Goal: Download file/media

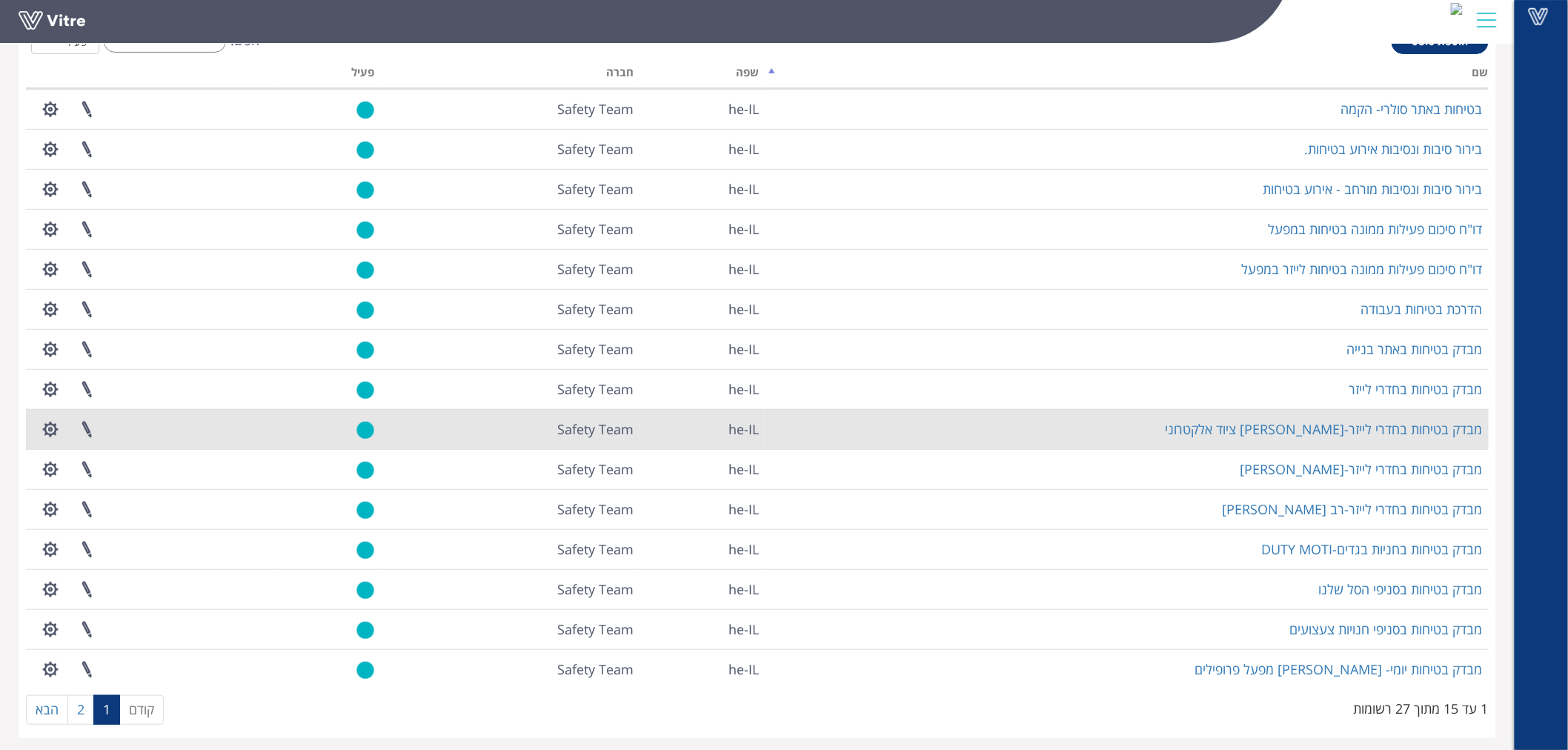
scroll to position [105, 0]
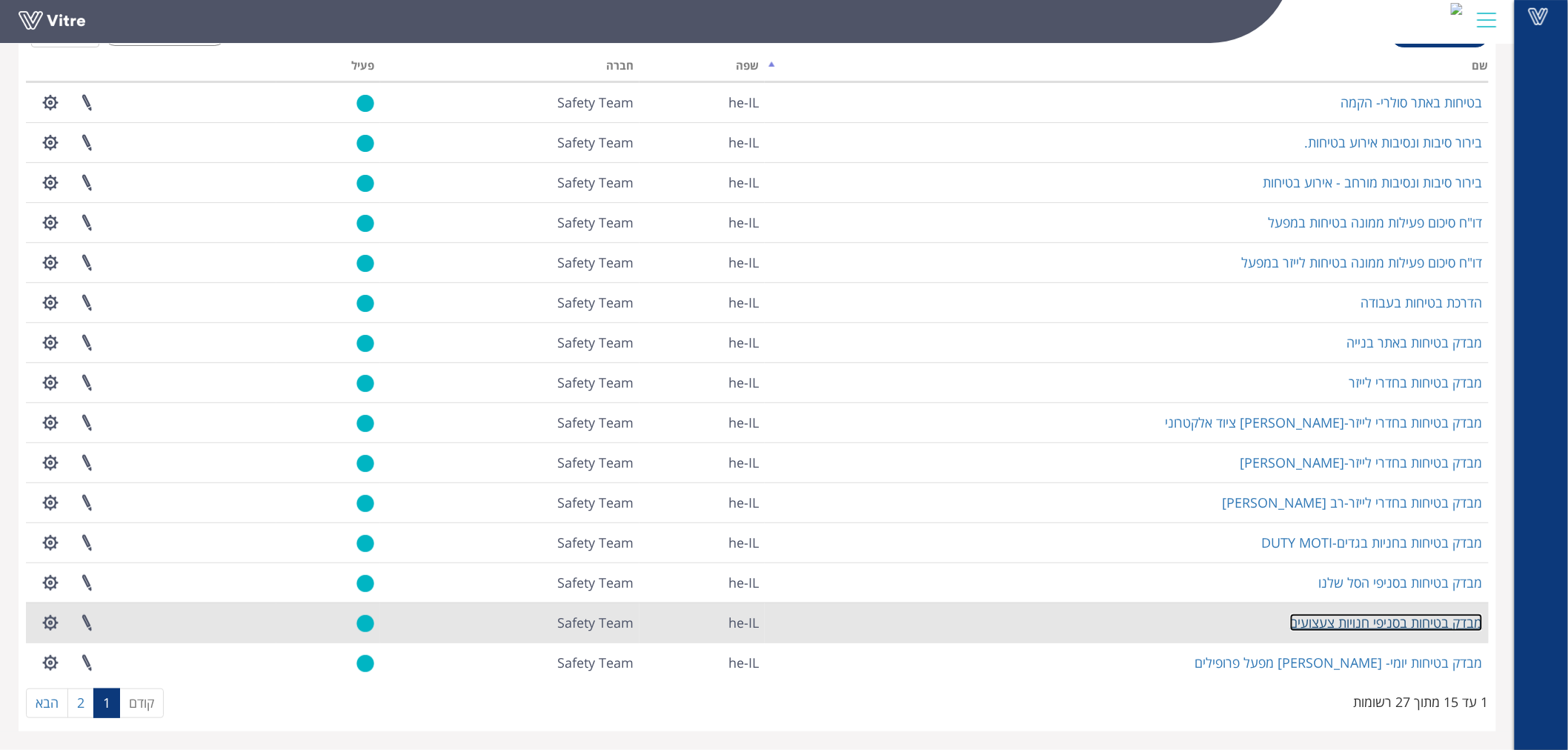
click at [1423, 619] on link "מבדק בטיחות בסניפי חנויות צעצועים" at bounding box center [1386, 623] width 193 height 18
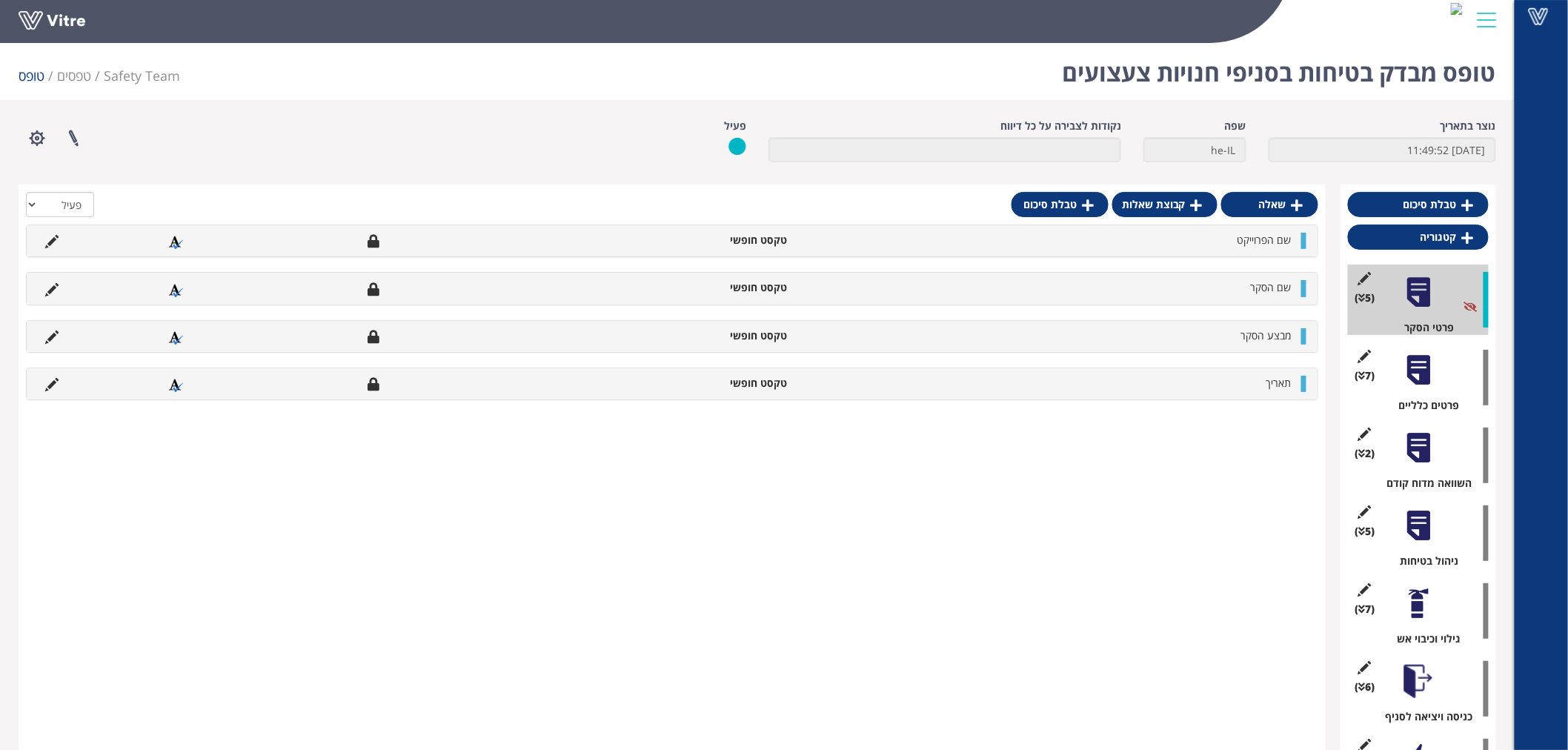
click at [1433, 383] on div at bounding box center [1418, 370] width 33 height 33
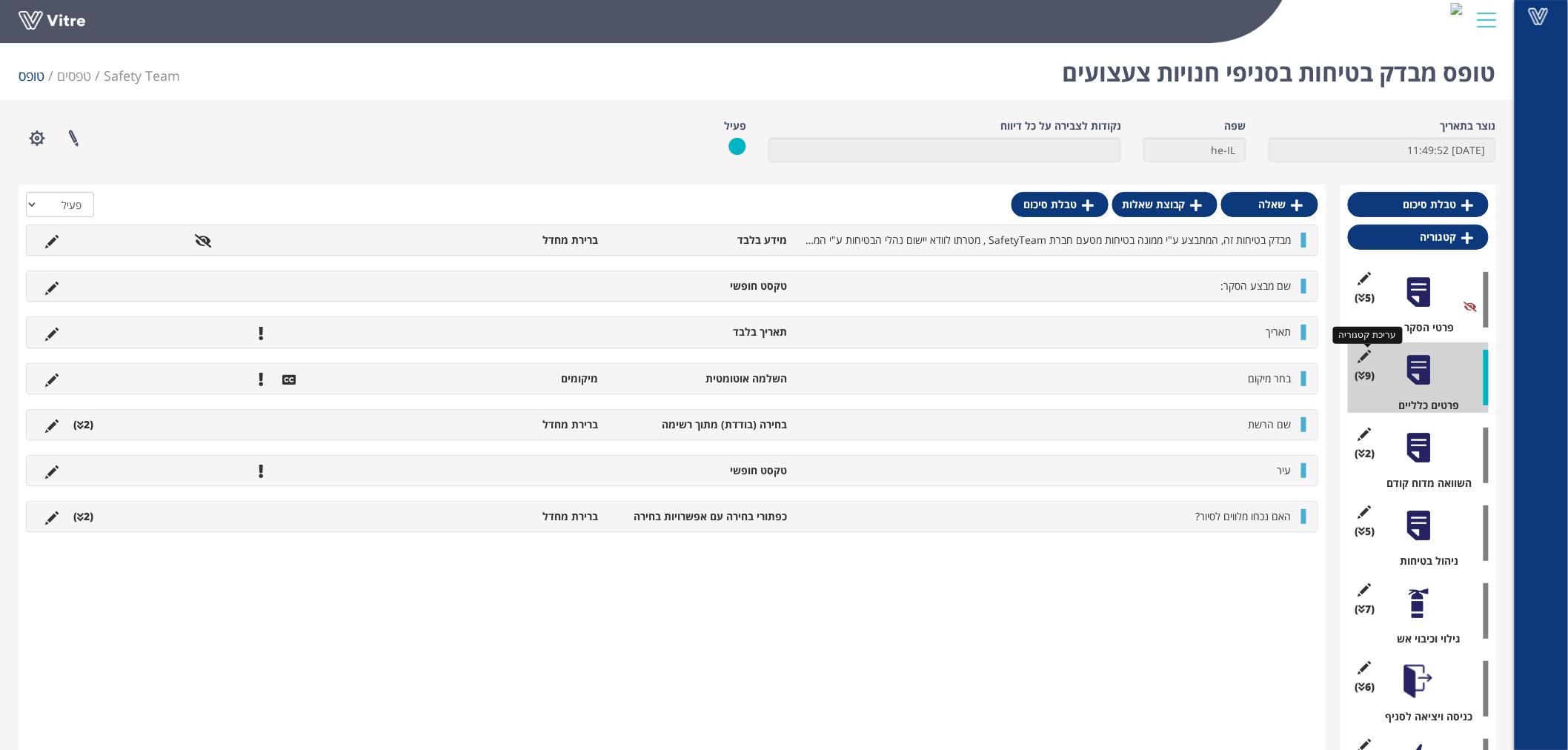
click at [1371, 351] on icon at bounding box center [1364, 356] width 19 height 13
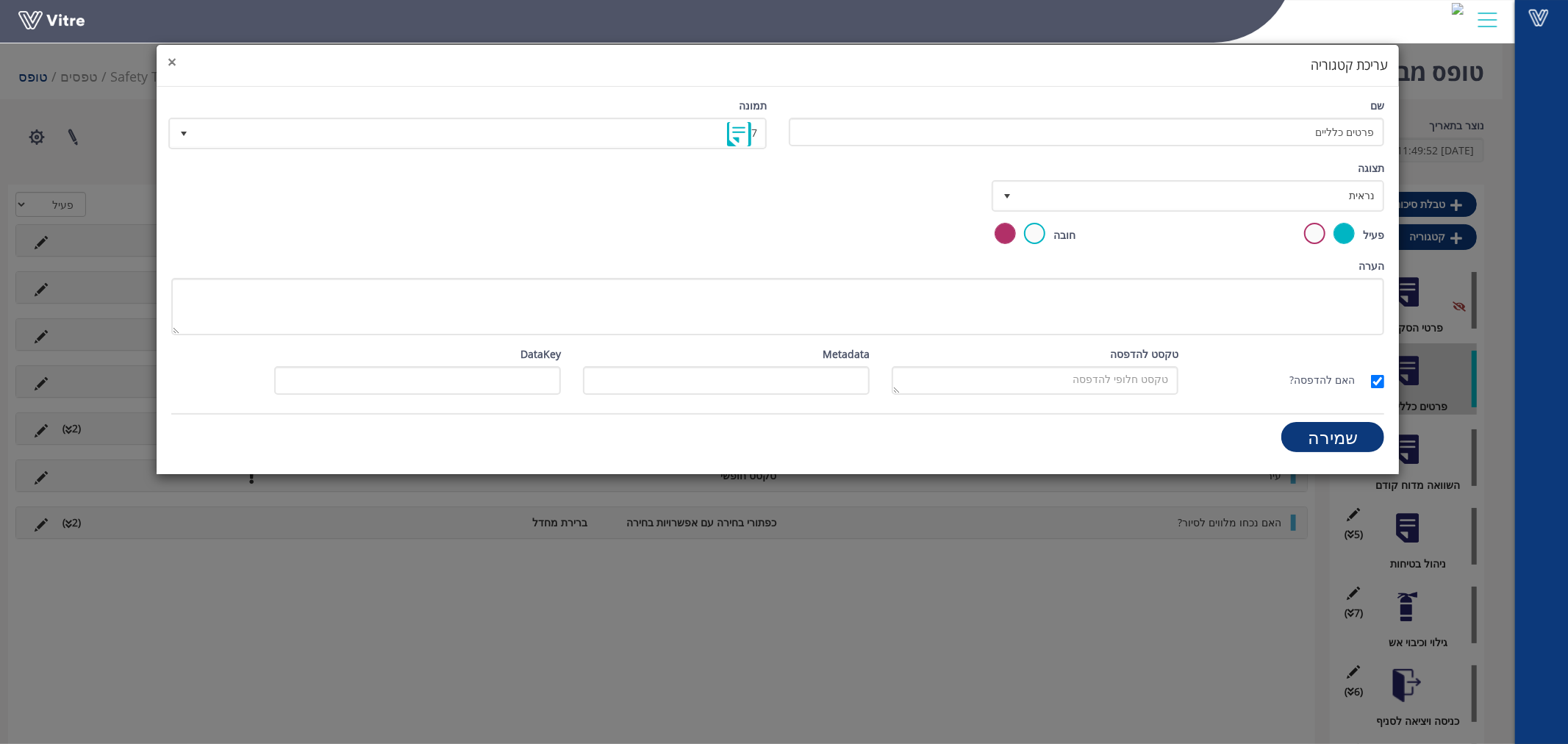
click at [167, 66] on span "×" at bounding box center [171, 61] width 9 height 21
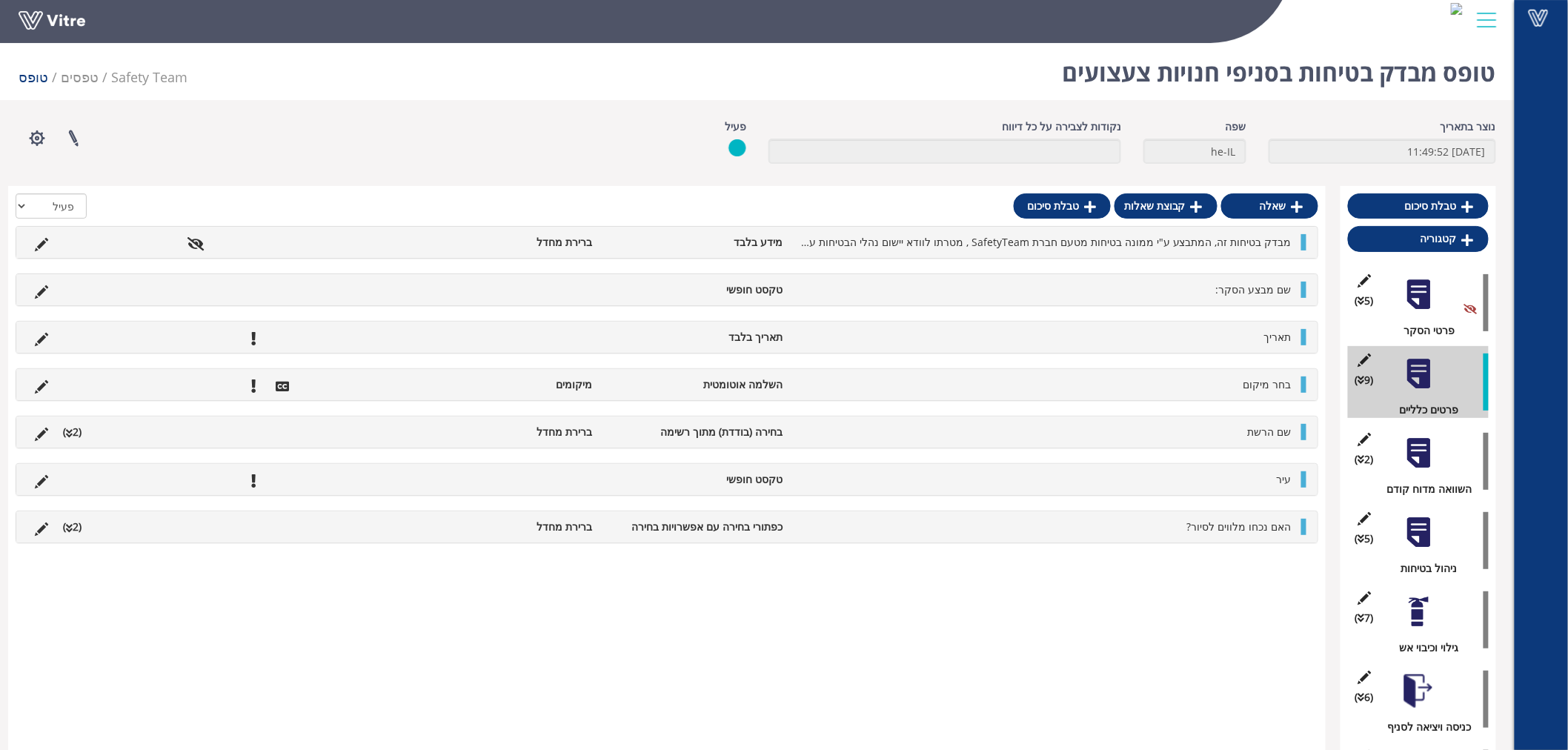
click at [1411, 455] on div at bounding box center [1418, 452] width 33 height 33
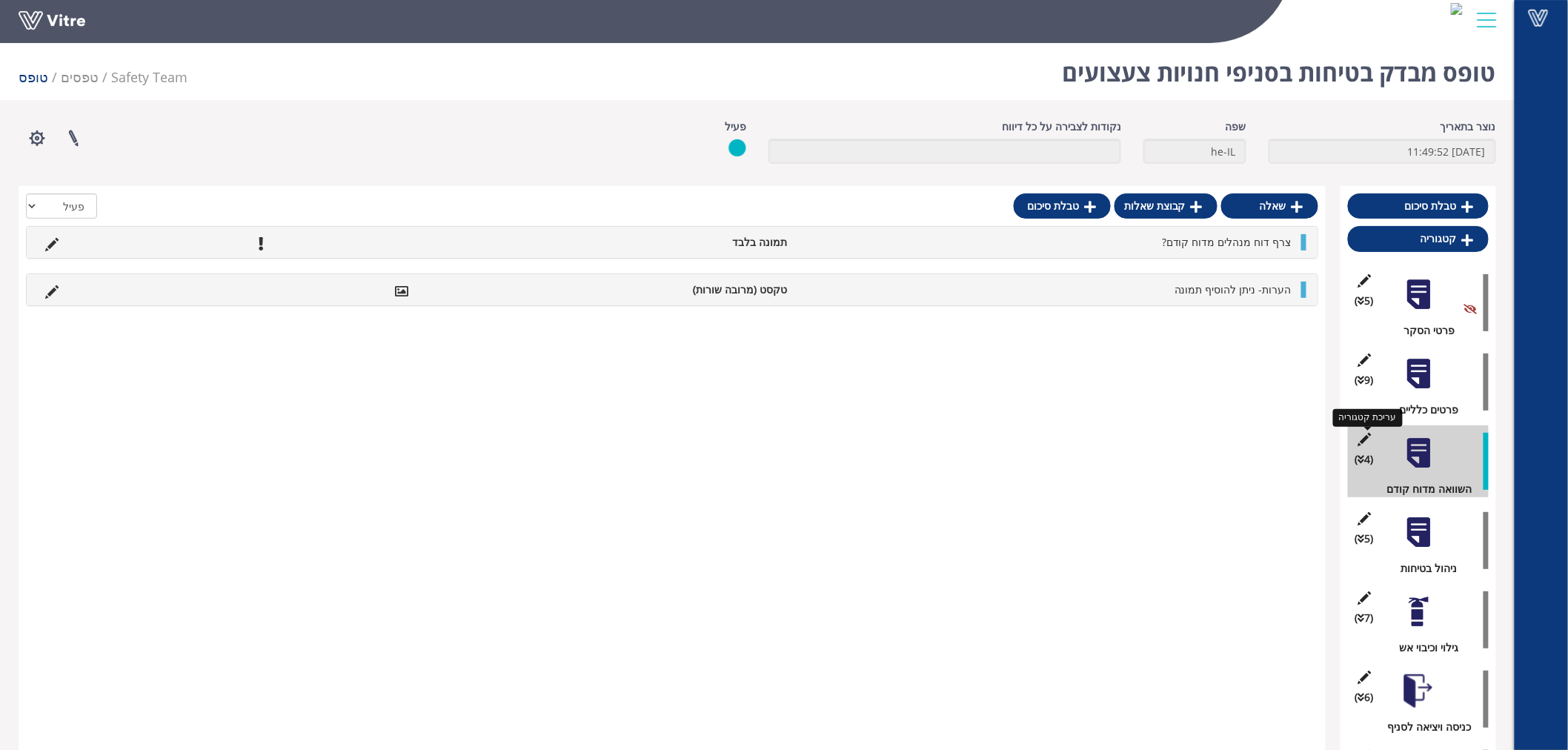
click at [1367, 433] on icon at bounding box center [1364, 438] width 19 height 13
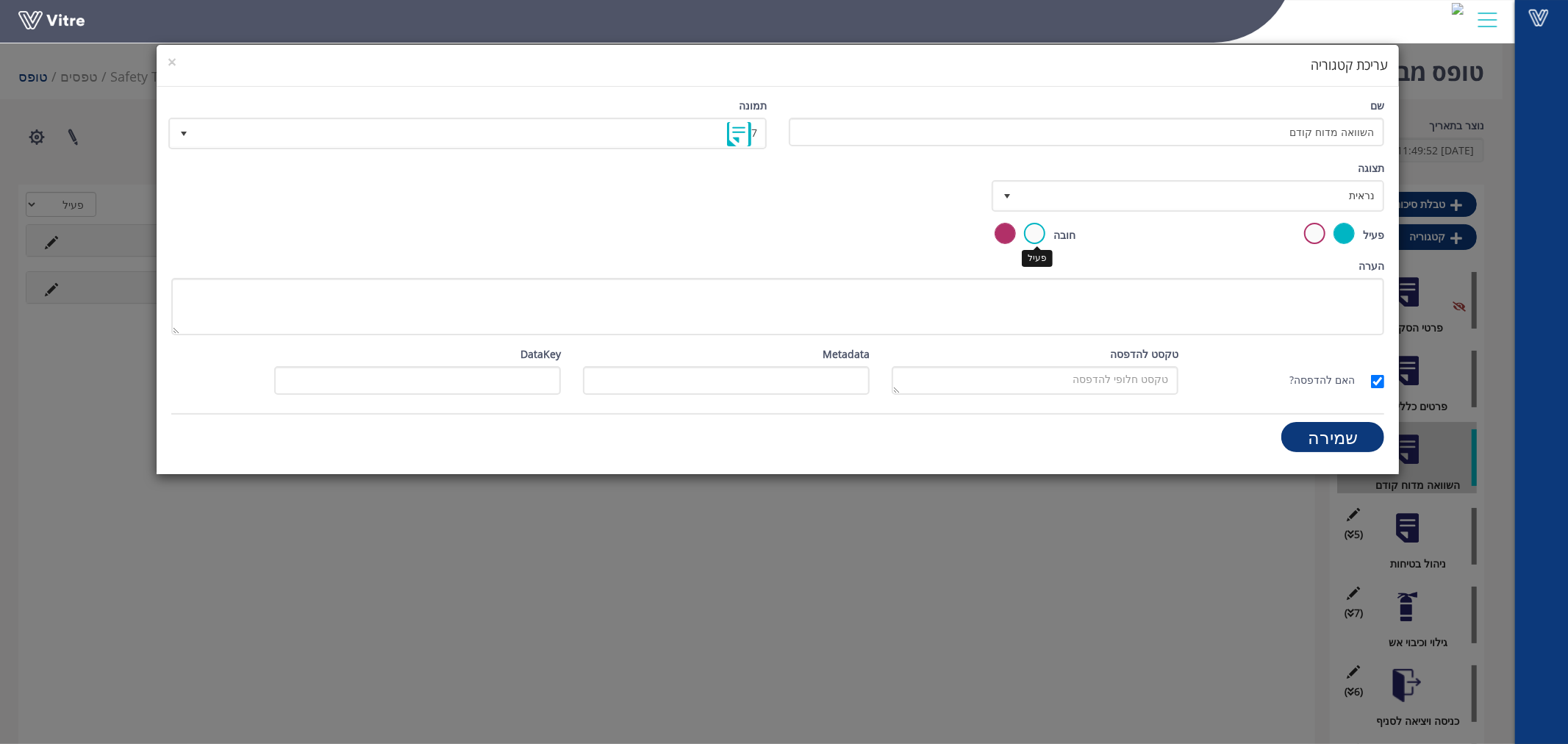
click at [1036, 240] on label at bounding box center [1035, 234] width 22 height 22
click at [0, 0] on input "radio" at bounding box center [0, 0] width 0 height 0
click at [998, 236] on label at bounding box center [1005, 234] width 22 height 22
click at [0, 0] on input "radio" at bounding box center [0, 0] width 0 height 0
click at [1334, 432] on input "שמירה" at bounding box center [1333, 437] width 103 height 30
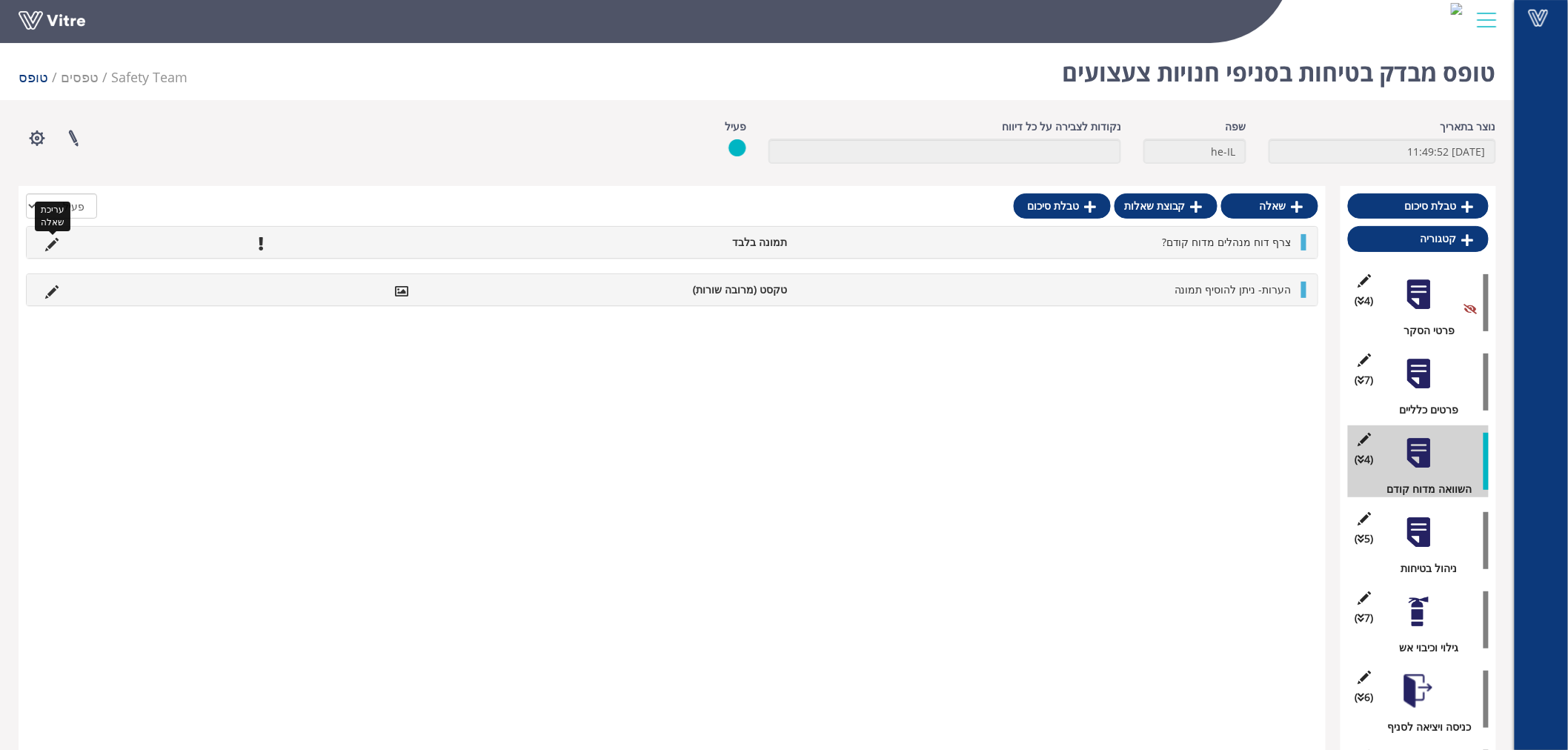
click at [53, 240] on icon at bounding box center [51, 244] width 13 height 13
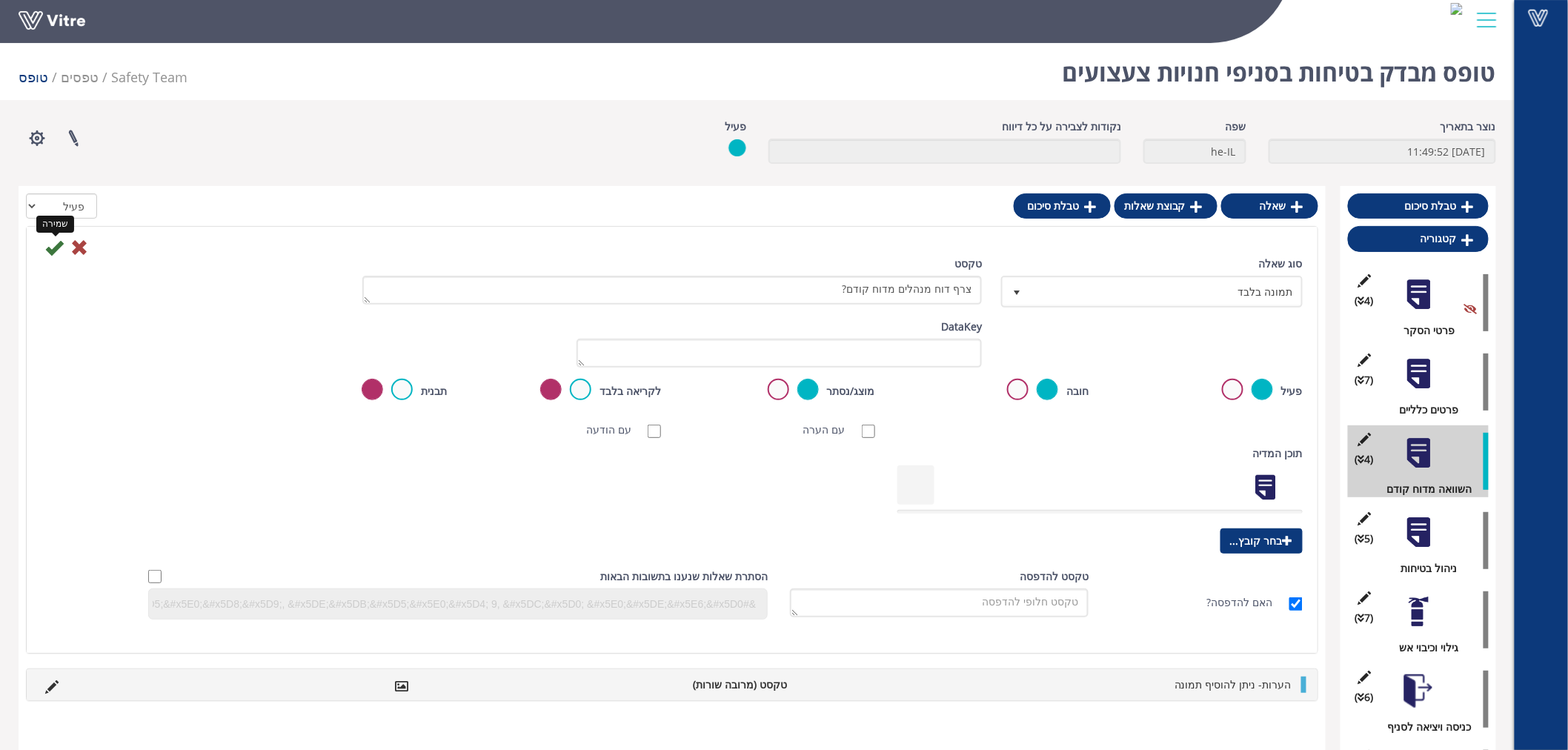
click at [47, 243] on icon at bounding box center [54, 248] width 18 height 18
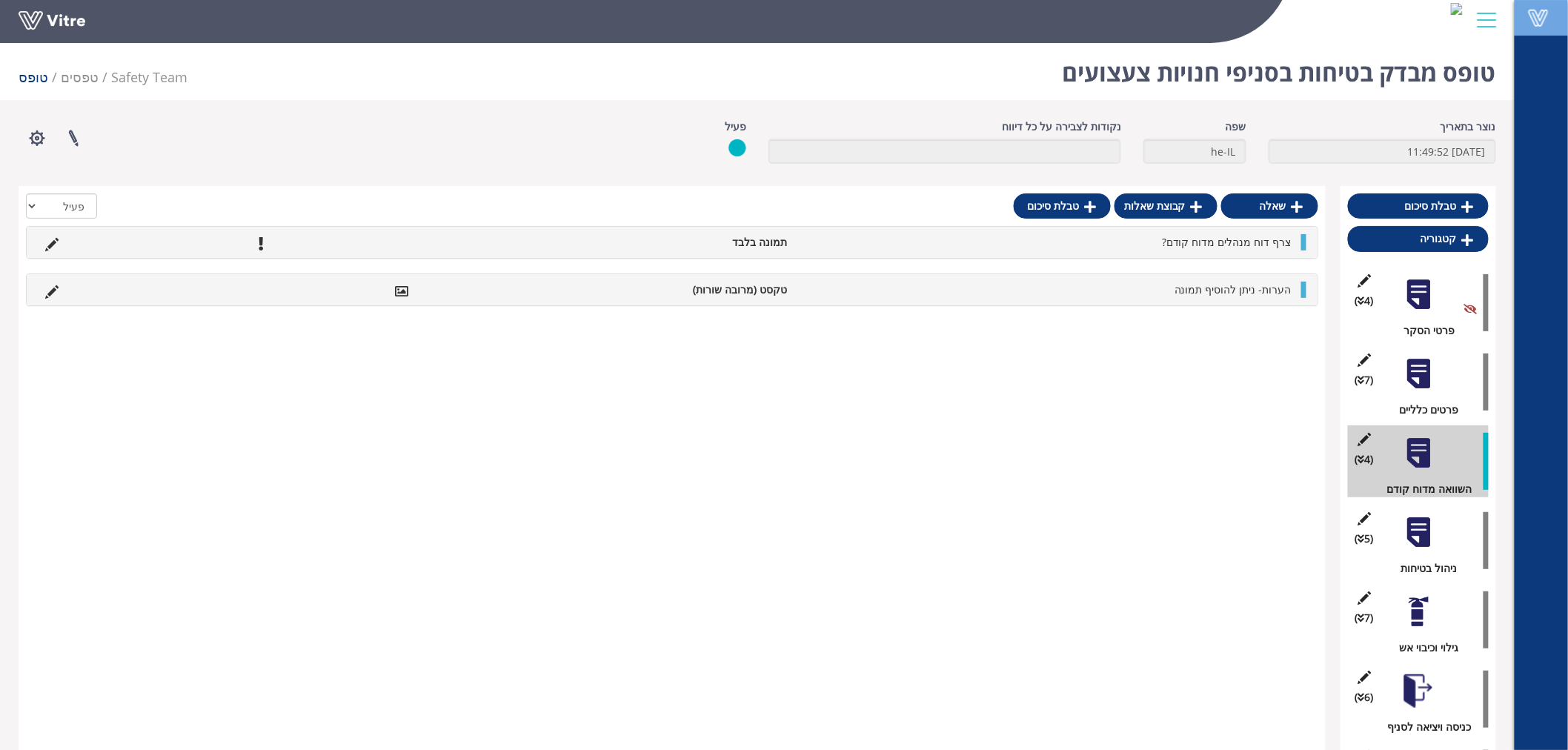
click at [1539, 13] on span at bounding box center [1538, 18] width 37 height 18
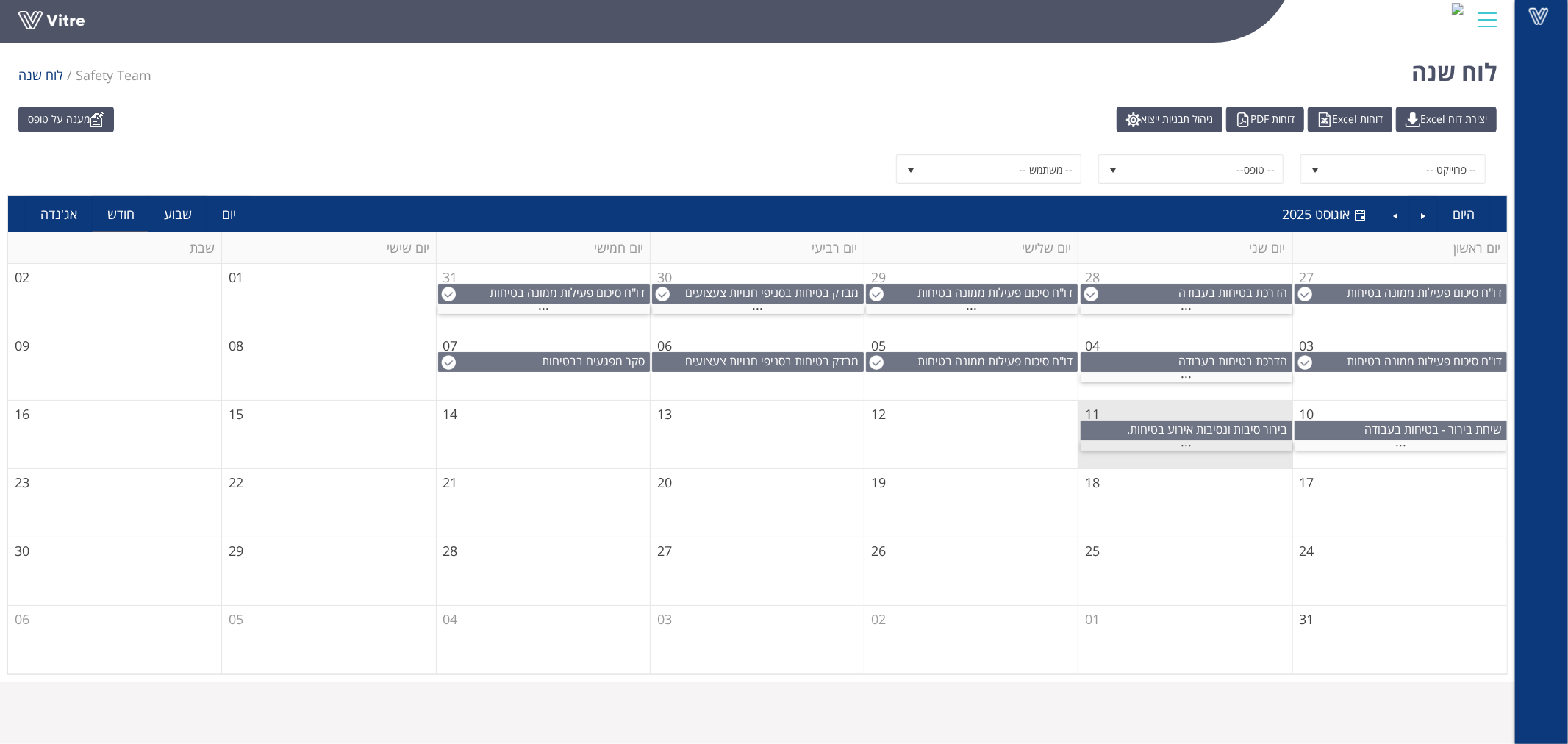
click at [1204, 444] on div "..." at bounding box center [1187, 446] width 212 height 10
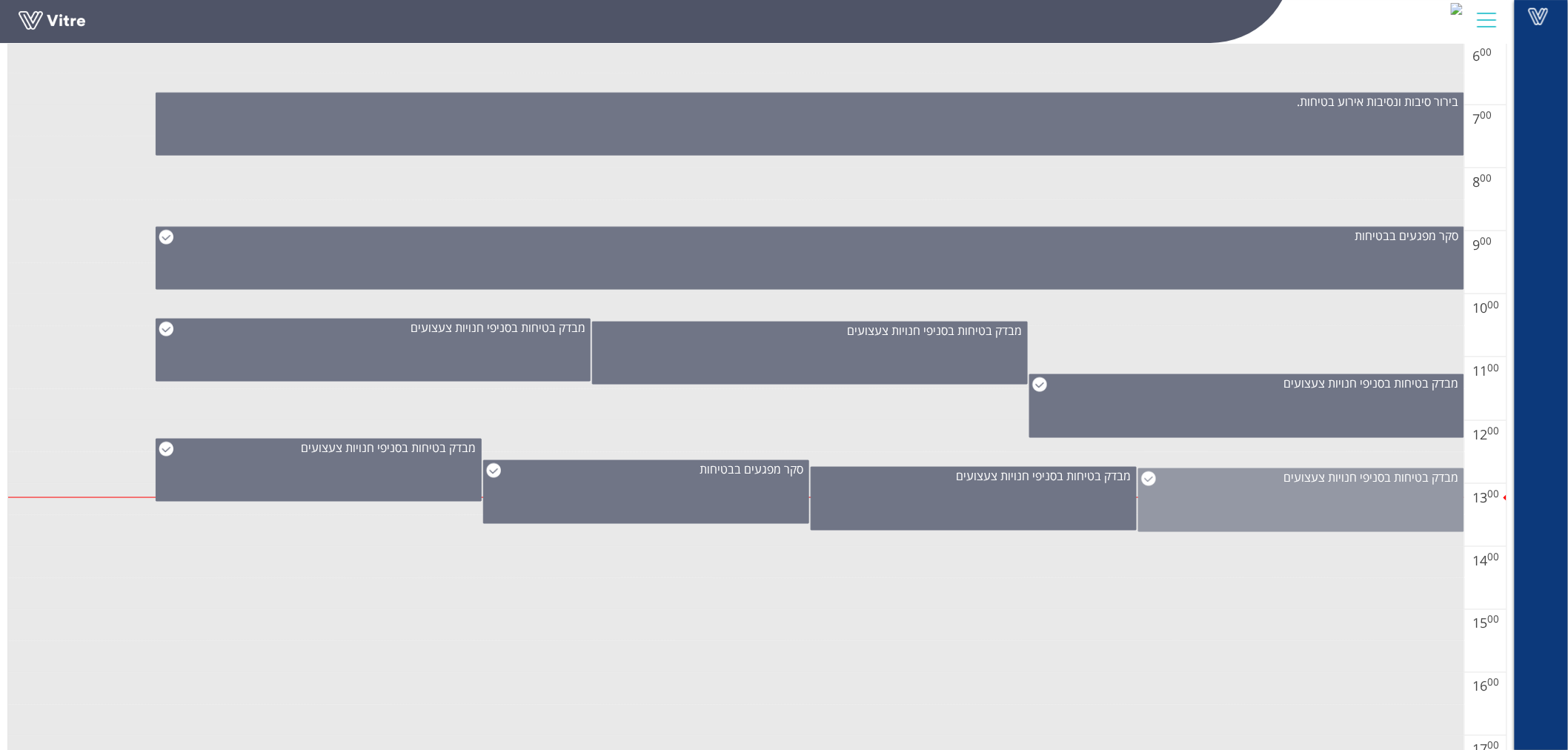
scroll to position [576, 0]
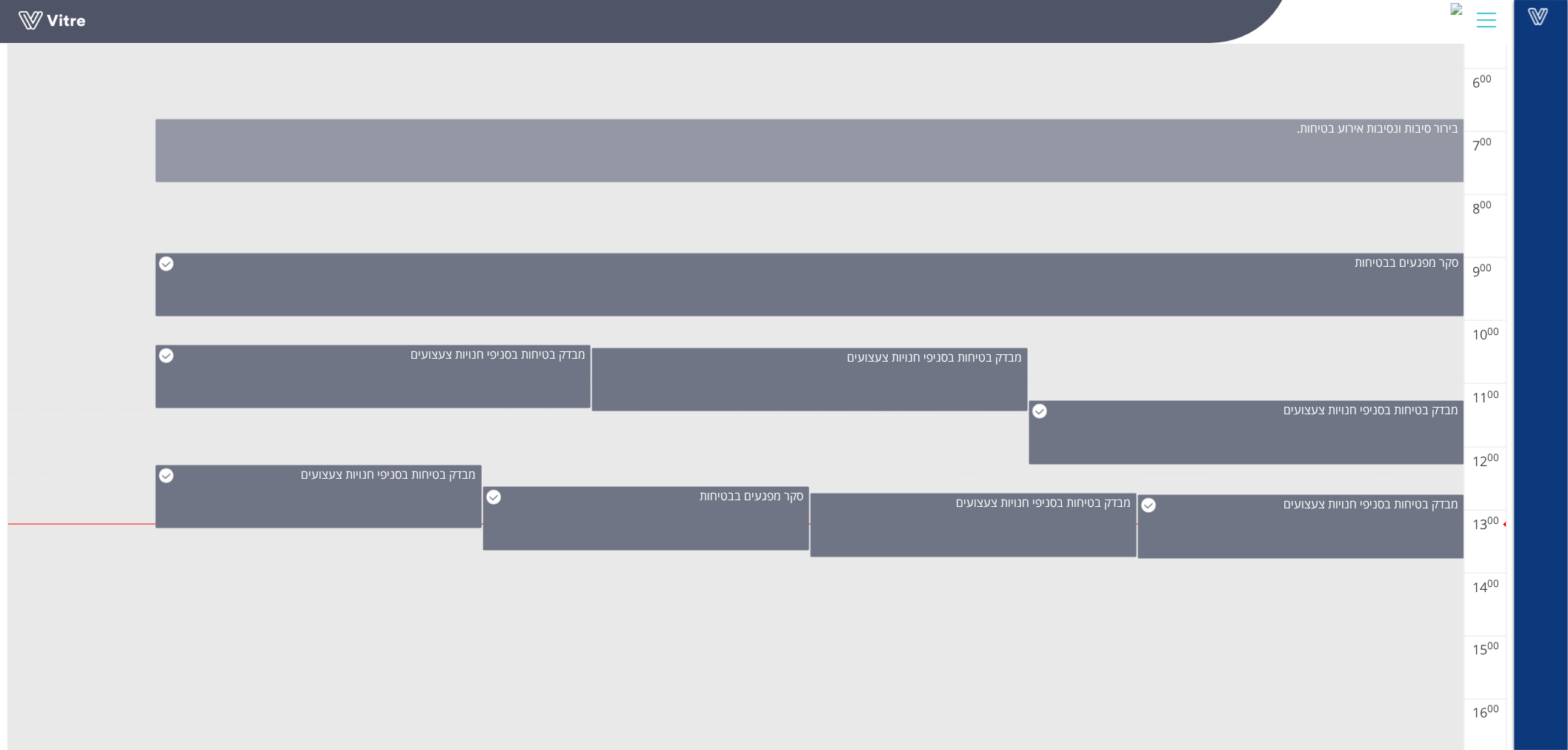
click at [1349, 143] on div "בירור סיבות ונסיבות אירוע בטיחות." at bounding box center [810, 150] width 1309 height 63
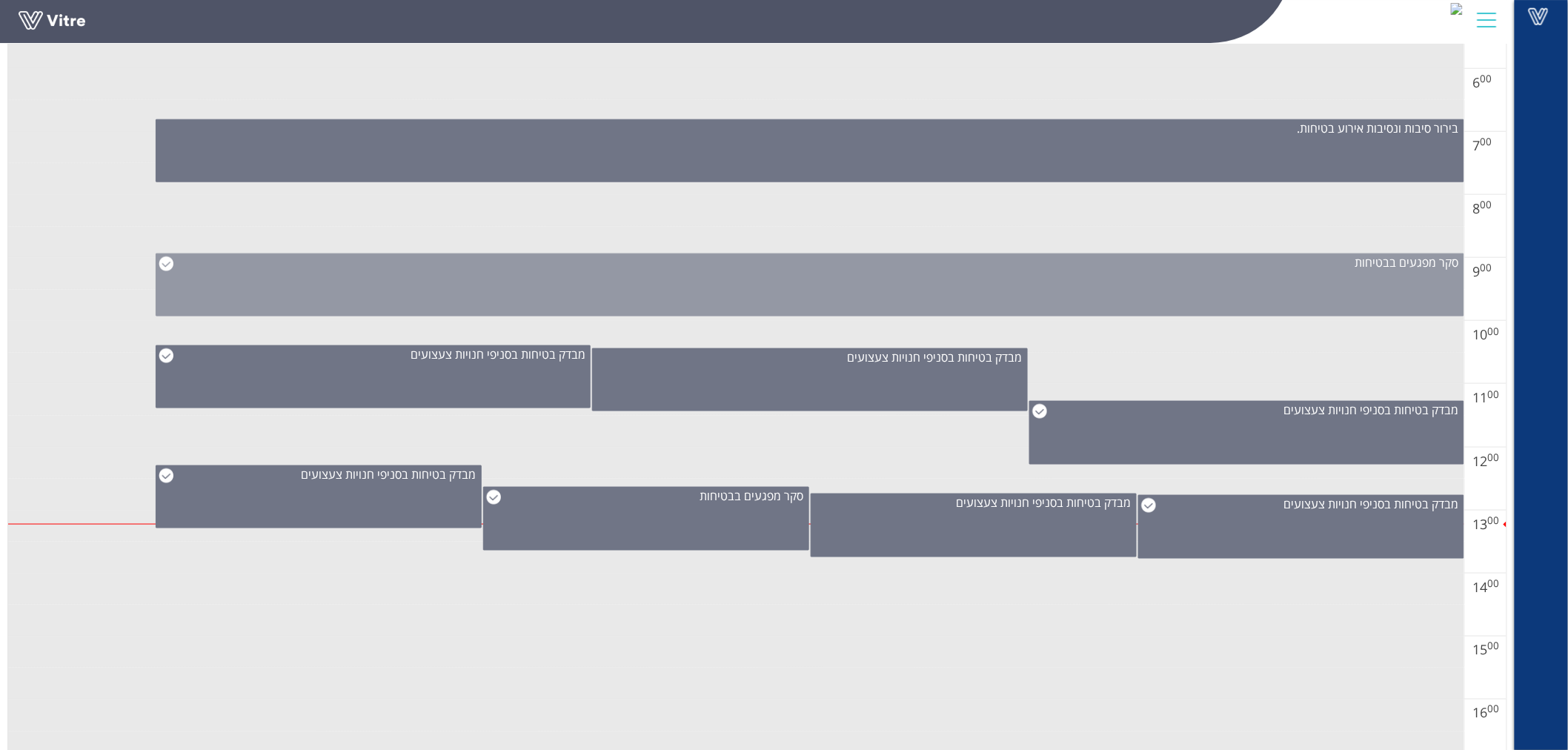
click at [1364, 276] on div "סקר מפגעים בבטיחות" at bounding box center [810, 285] width 1309 height 63
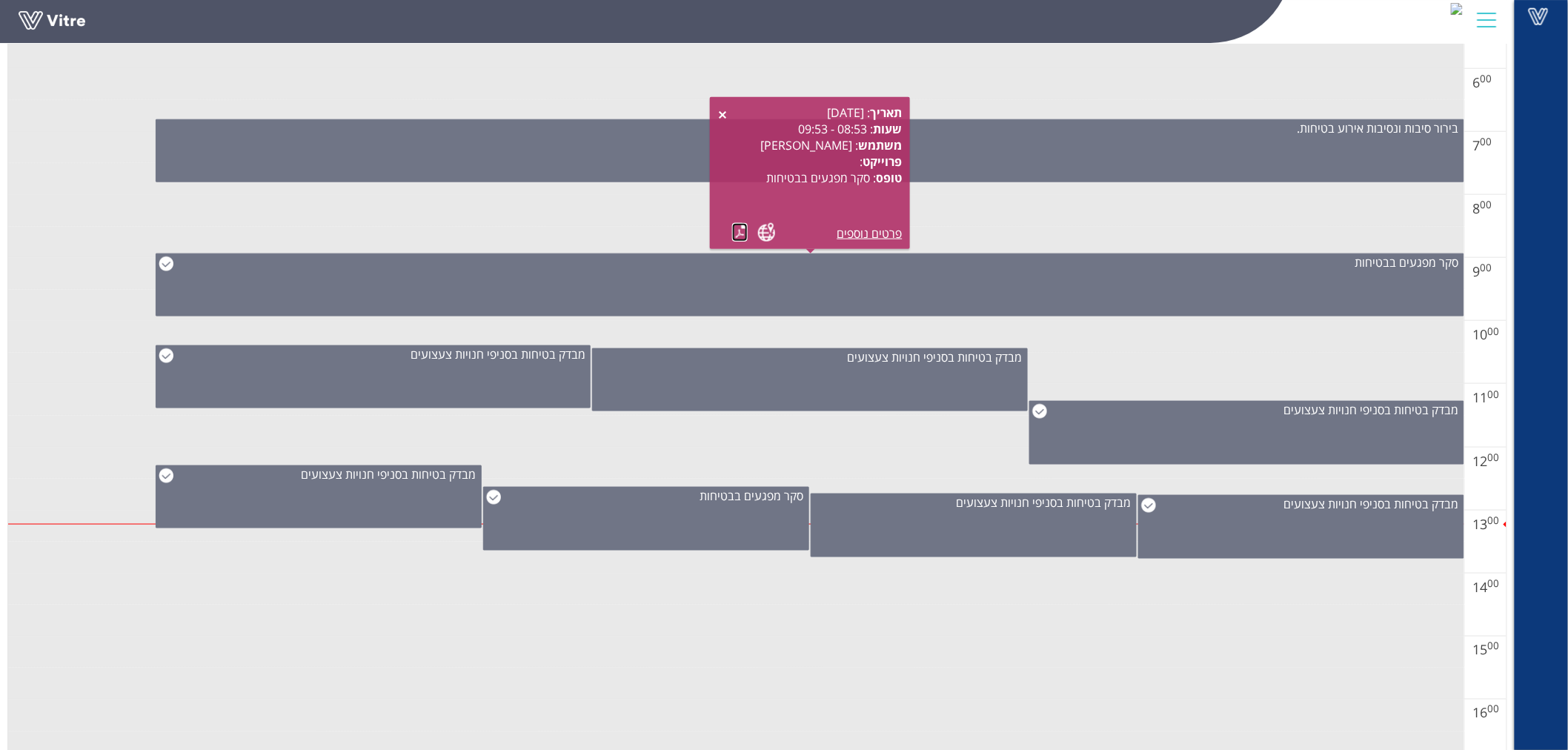
click at [740, 232] on link at bounding box center [740, 232] width 16 height 19
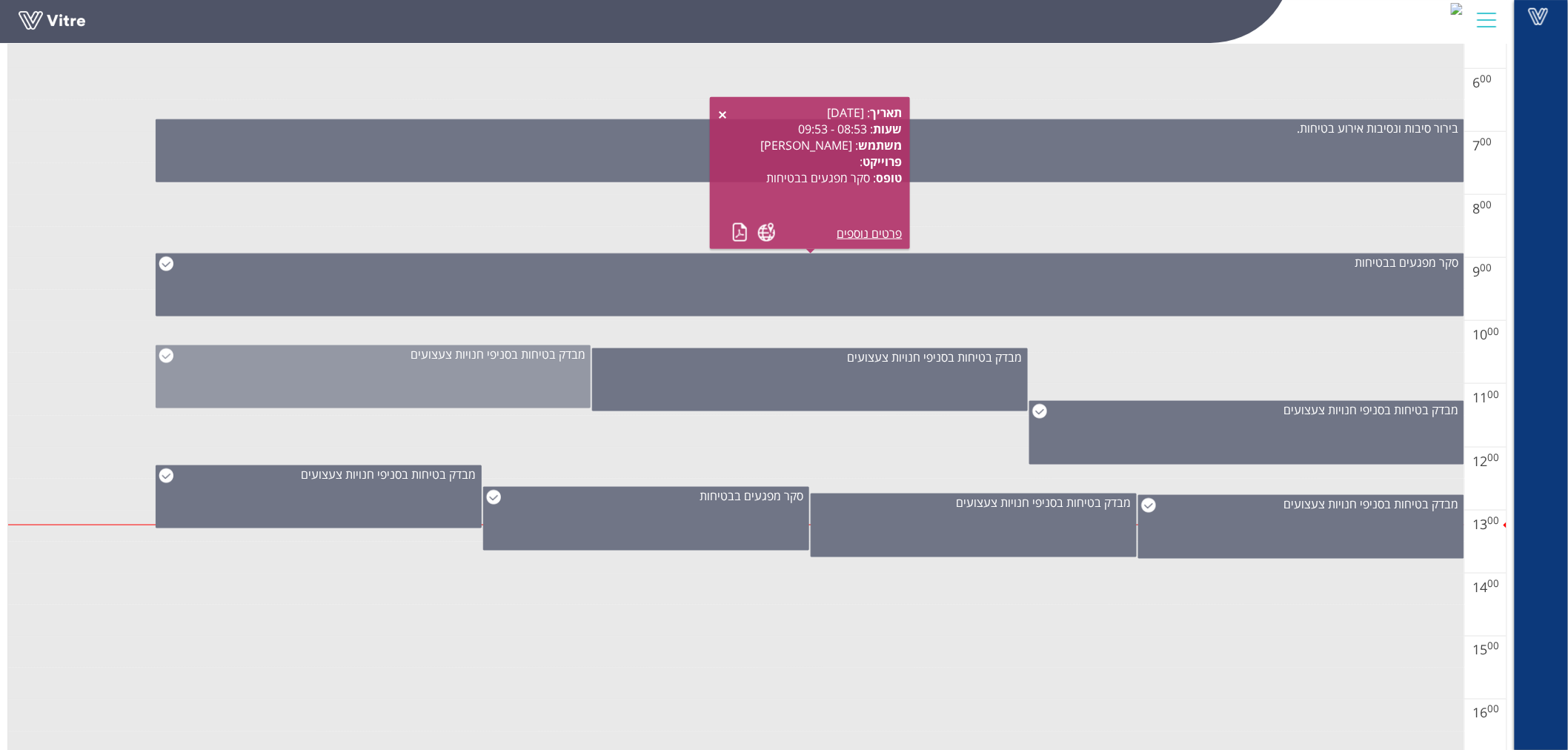
click at [554, 386] on div "מבדק בטיחות בסניפי חנויות צעצועים" at bounding box center [374, 376] width 435 height 63
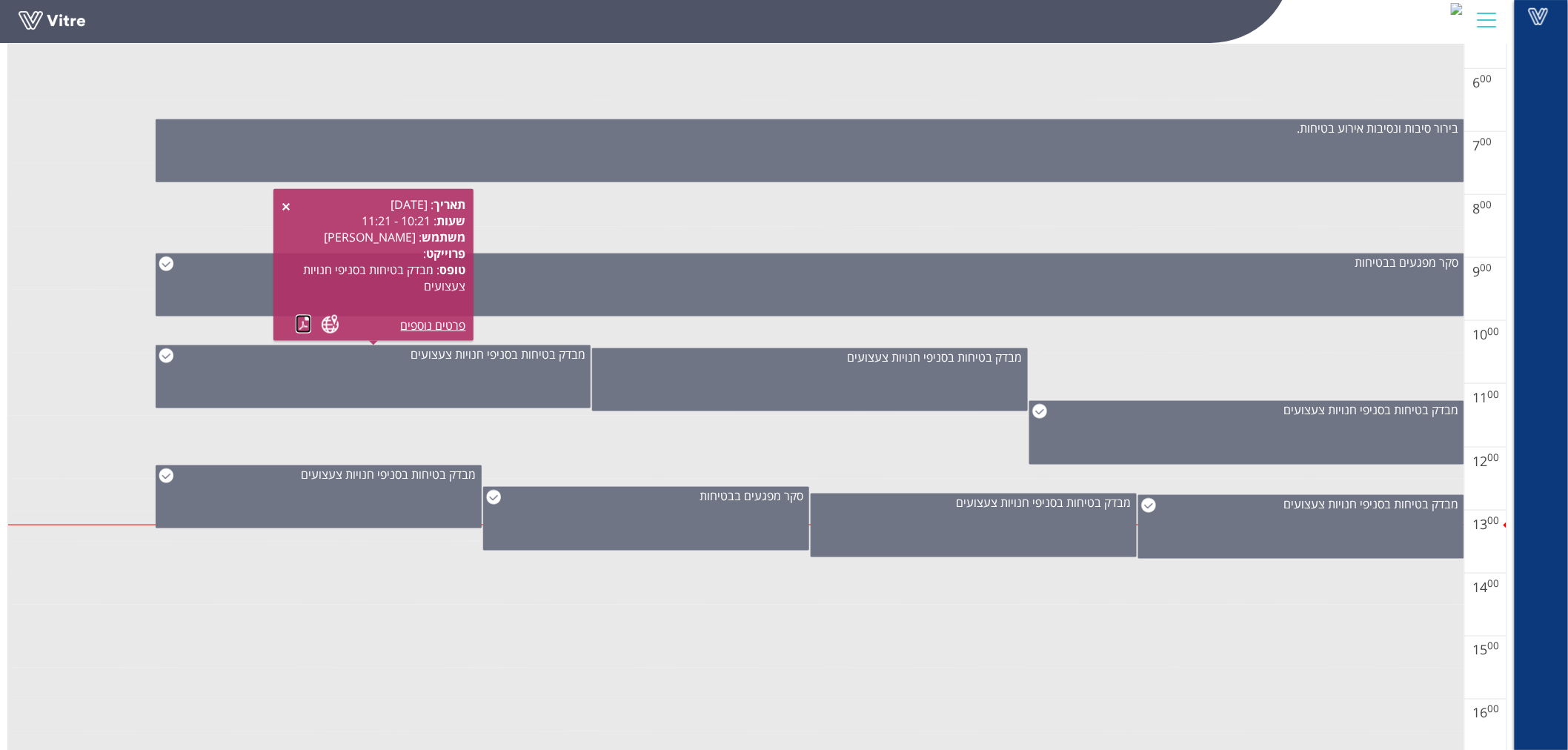
click at [301, 327] on link at bounding box center [304, 324] width 16 height 19
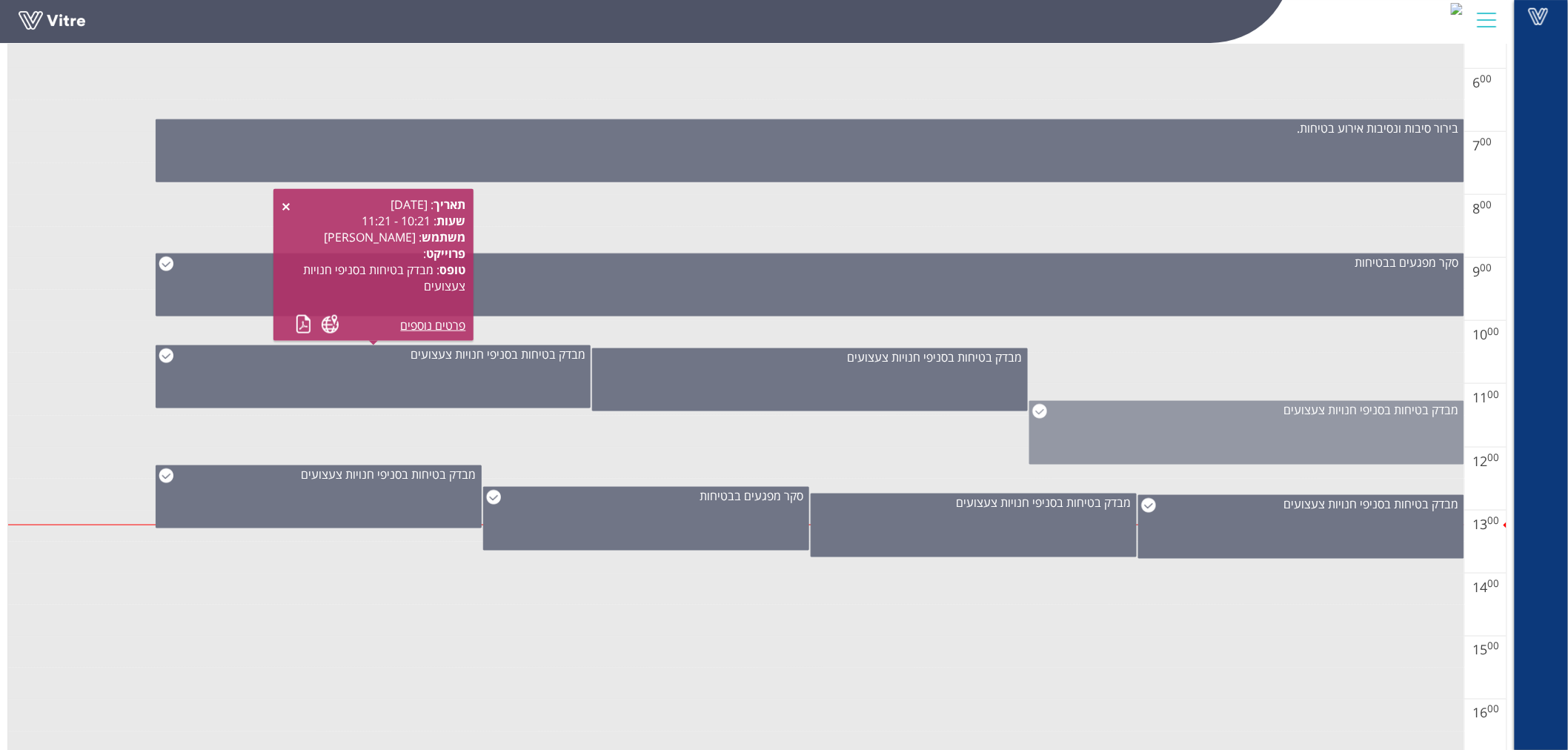
click at [1203, 410] on div "מבדק בטיחות בסניפי חנויות צעצועים" at bounding box center [1247, 409] width 434 height 16
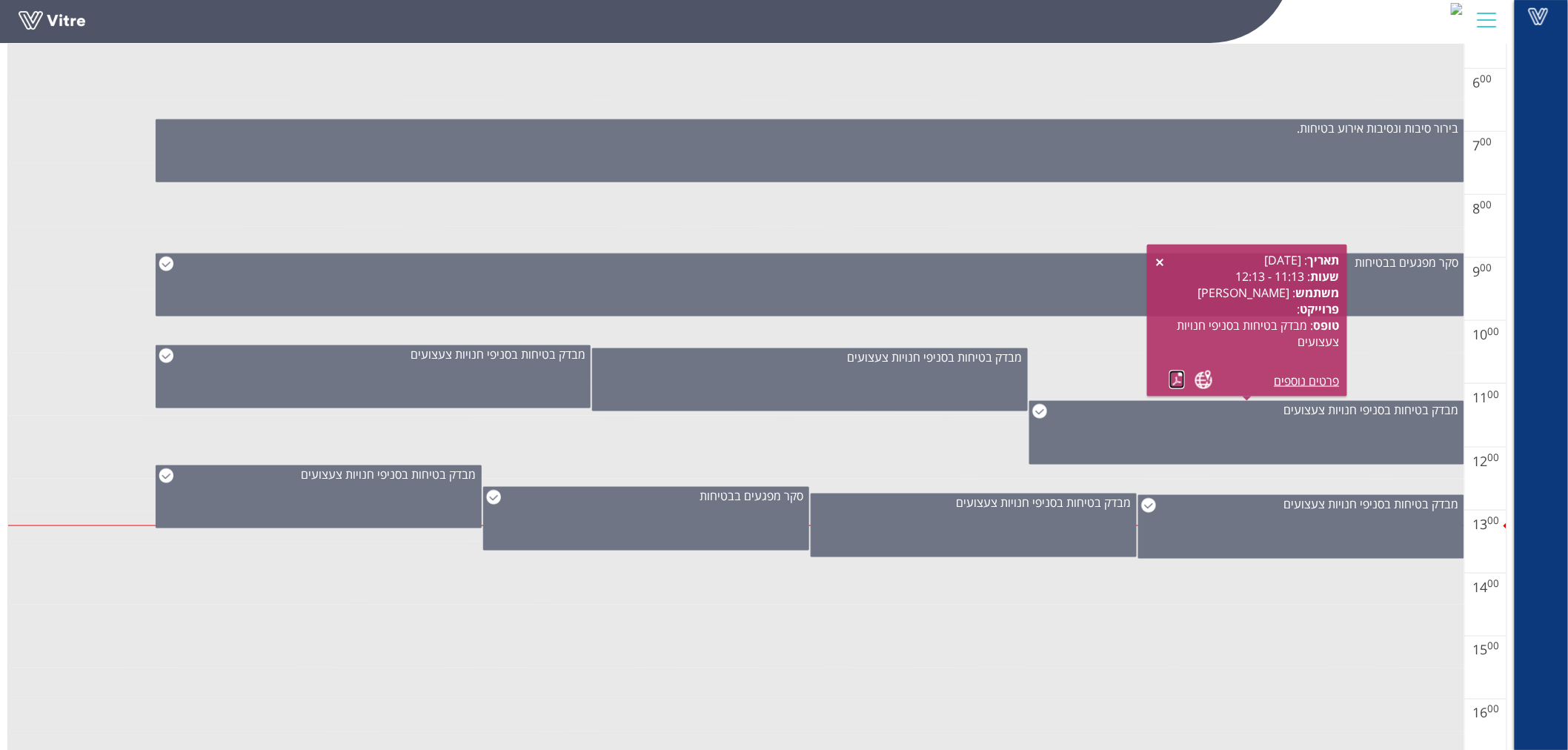
click at [1178, 378] on link at bounding box center [1177, 379] width 16 height 19
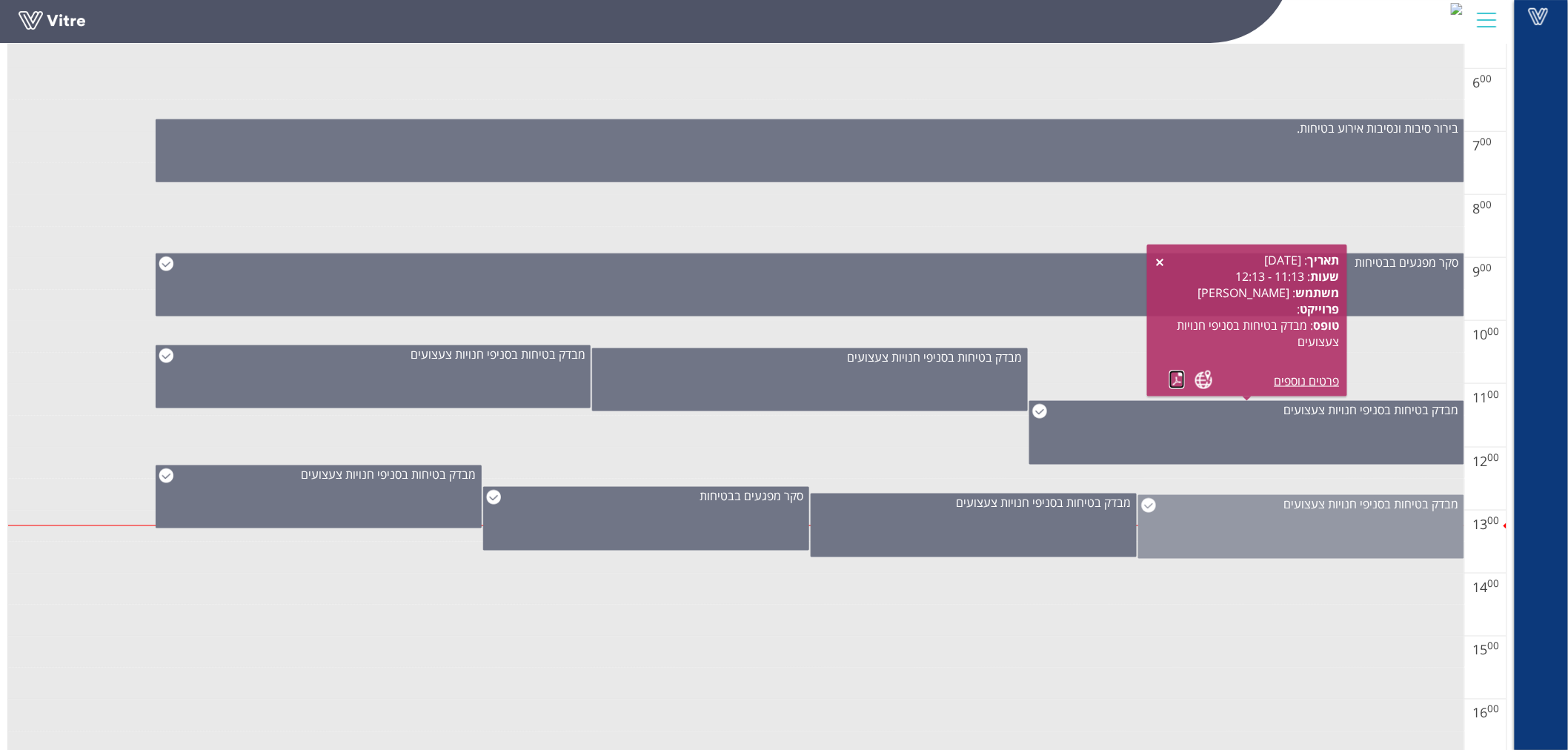
click at [1176, 507] on div "מבדק בטיחות בסניפי חנויות צעצועים" at bounding box center [1301, 504] width 325 height 16
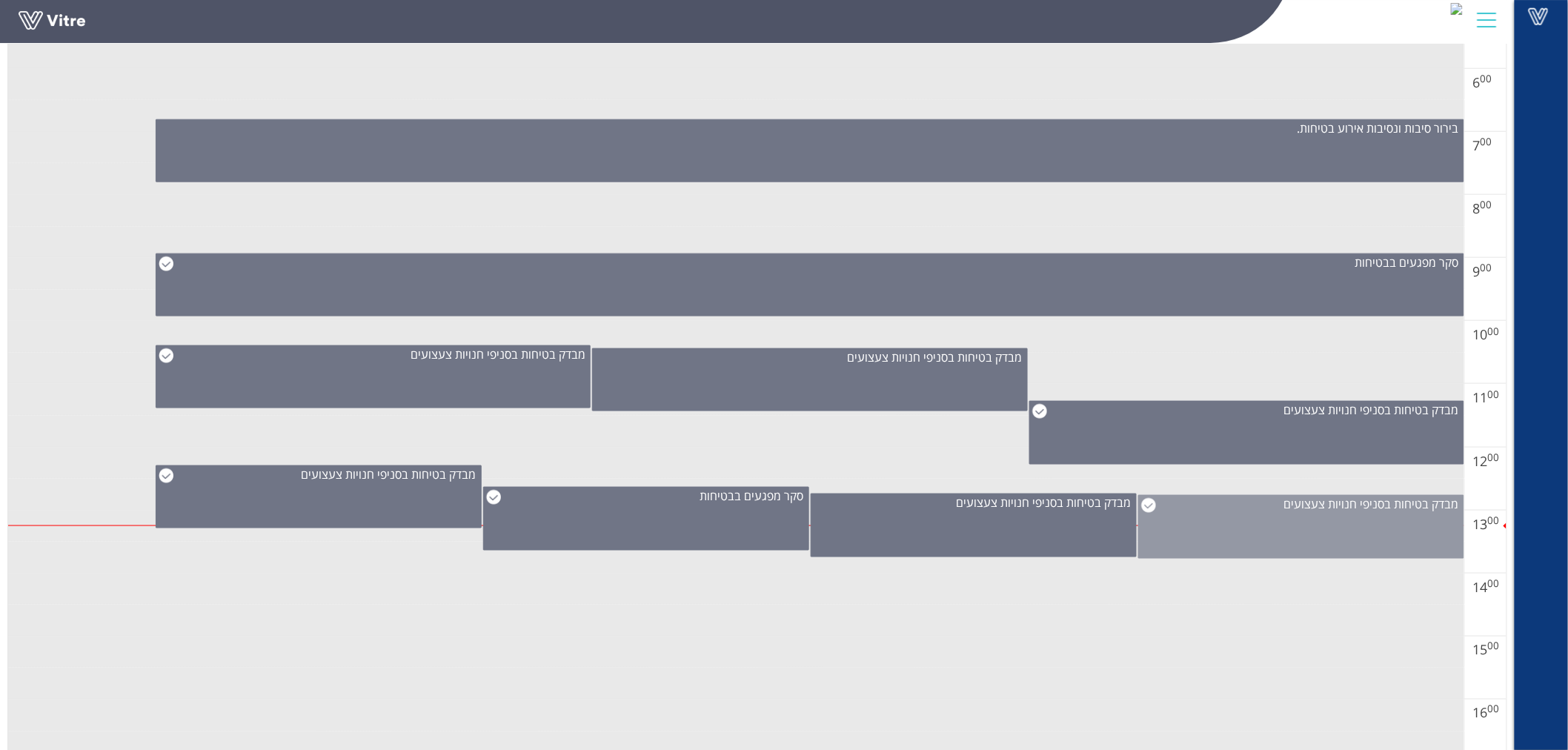
click at [1164, 502] on div "מבדק בטיחות בסניפי חנויות צעצועים" at bounding box center [1301, 504] width 325 height 16
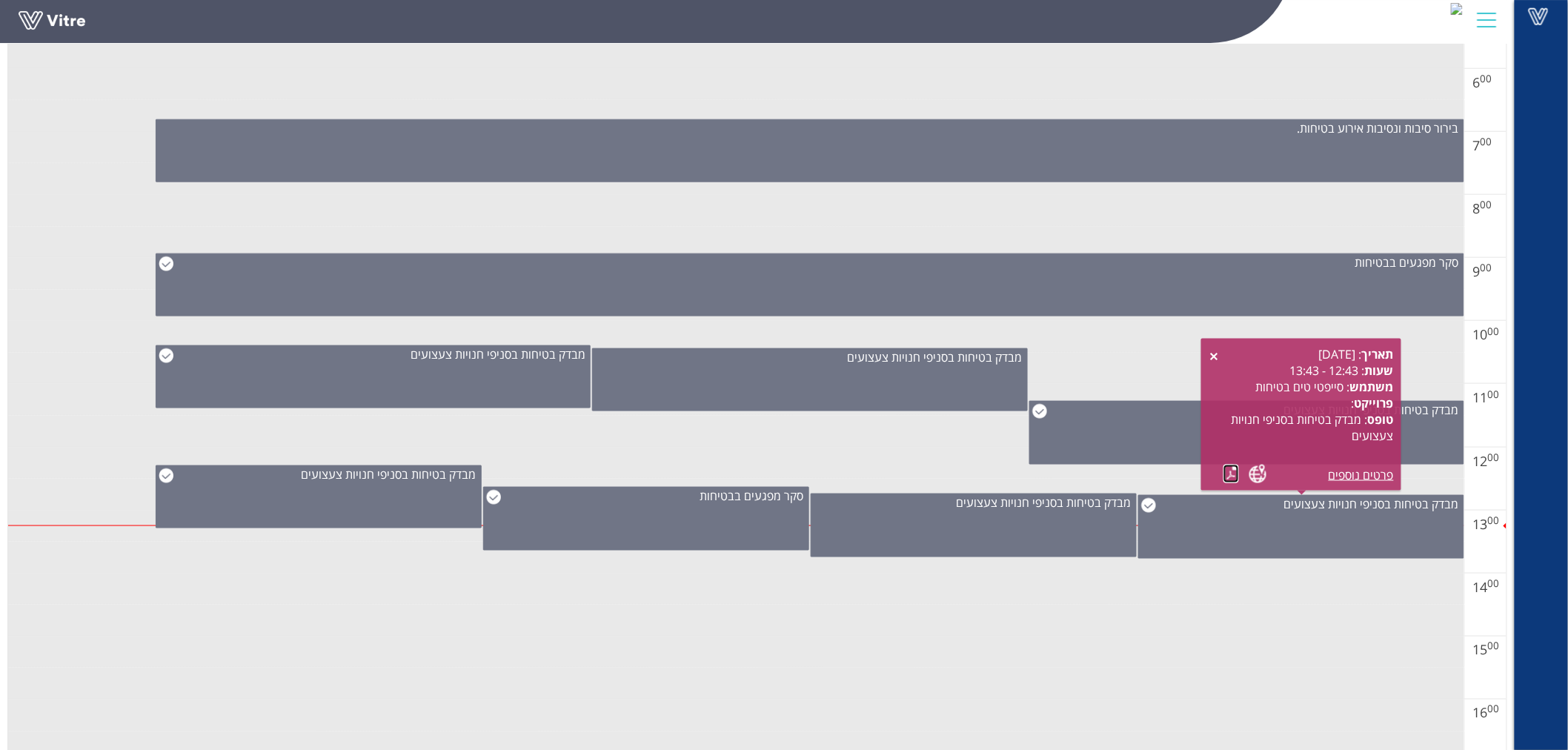
click at [1234, 474] on link at bounding box center [1231, 473] width 16 height 19
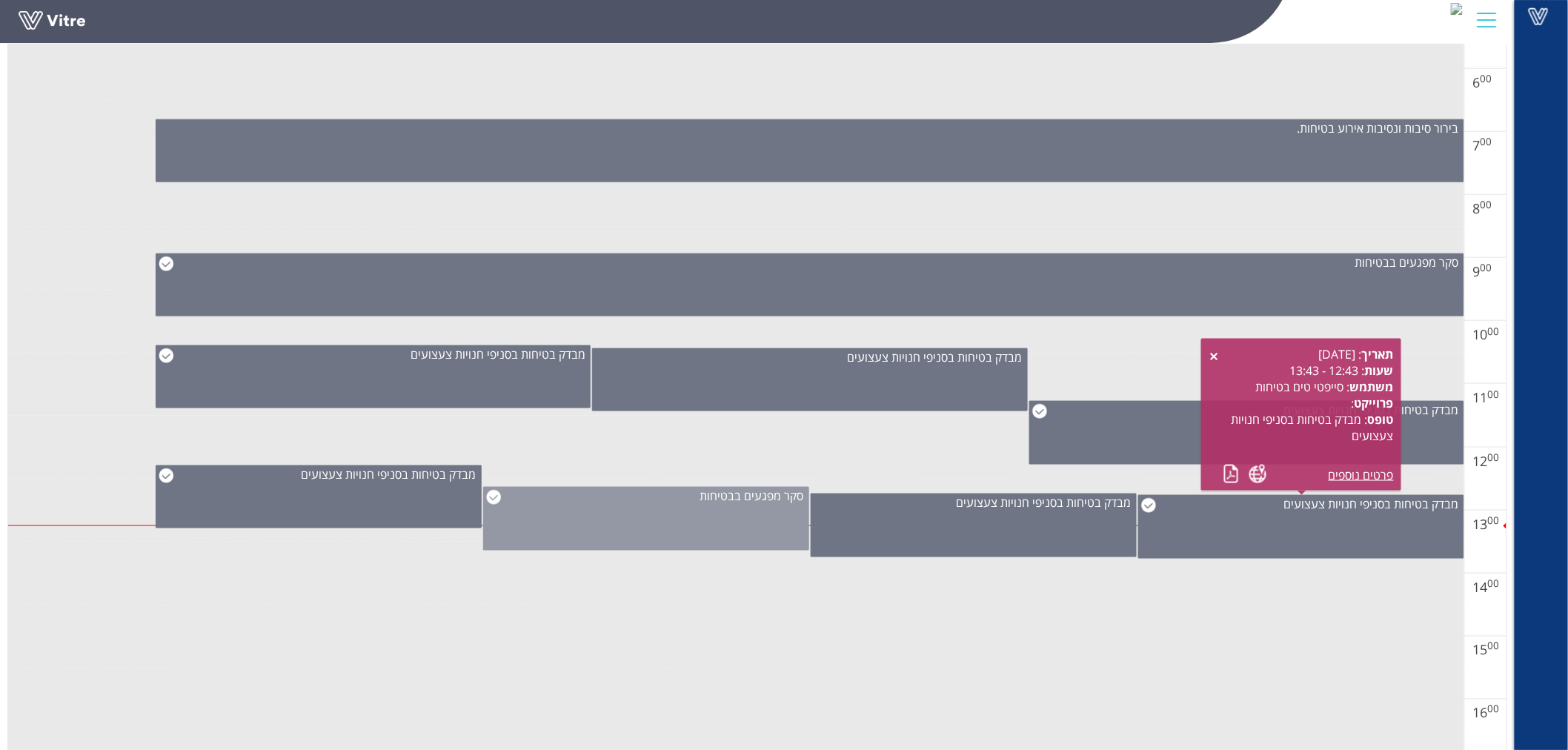
click at [717, 533] on div "סקר מפגעים בבטיחות" at bounding box center [646, 519] width 327 height 64
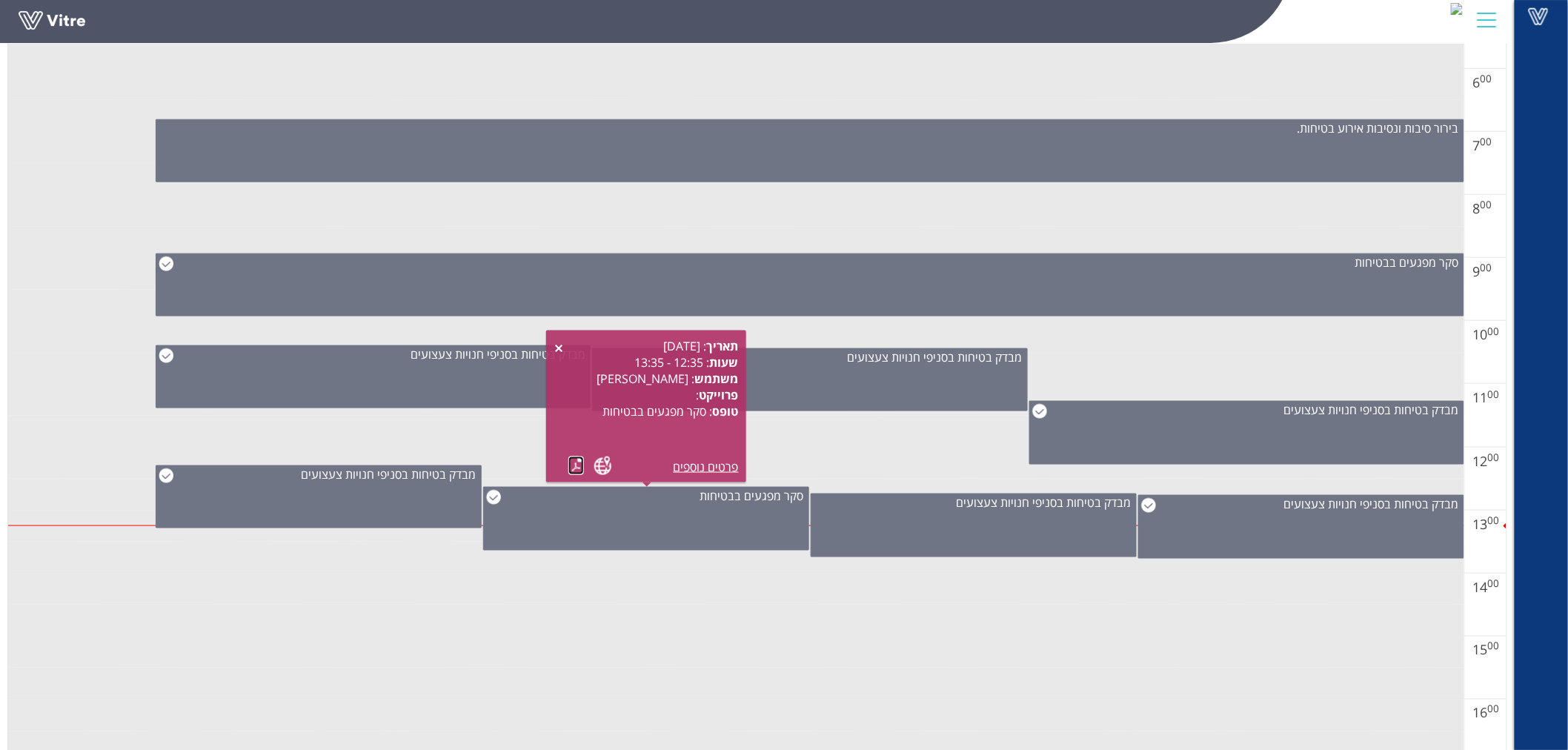
click at [575, 468] on link at bounding box center [576, 465] width 16 height 19
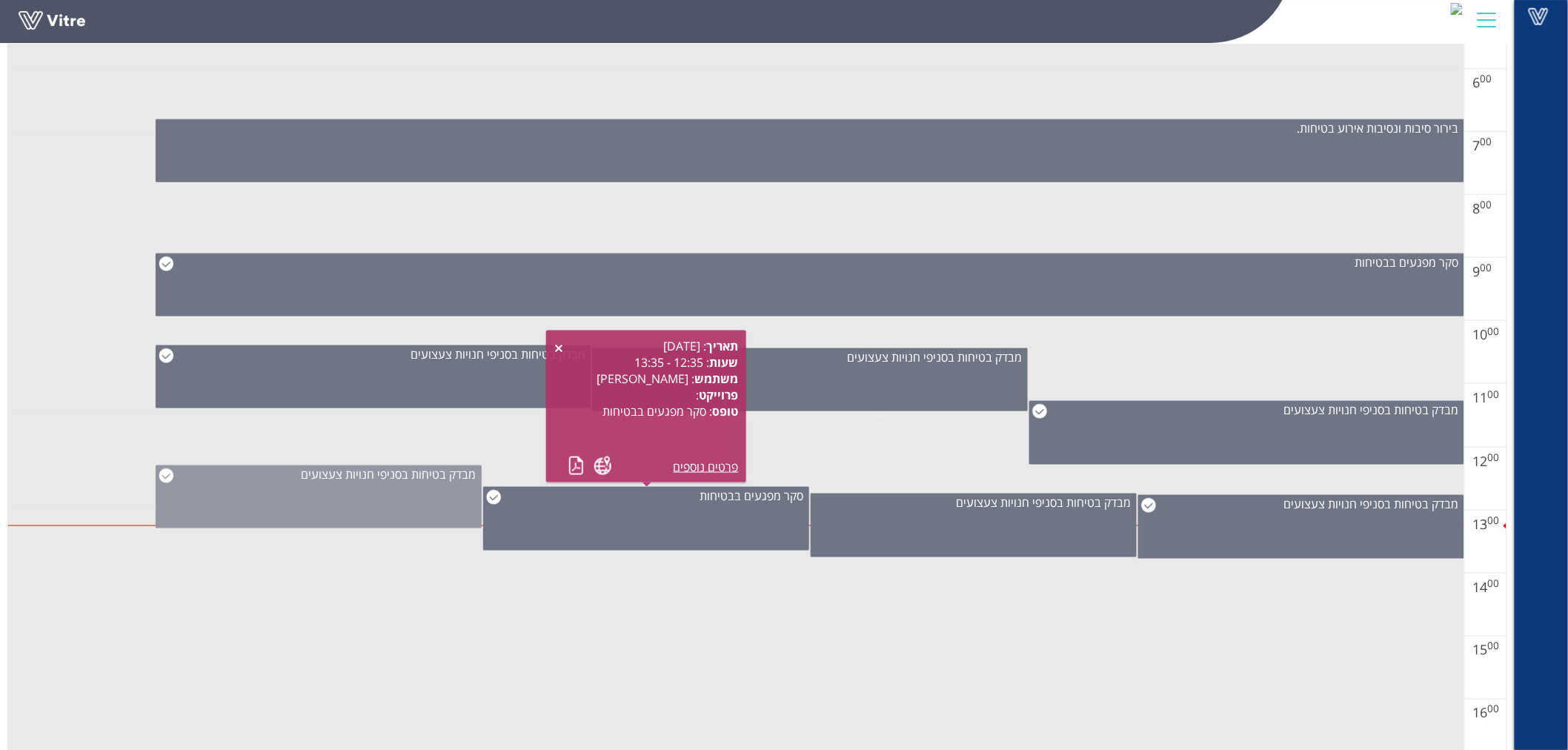
click at [396, 486] on div "מבדק בטיחות בסניפי חנויות צעצועים" at bounding box center [319, 496] width 327 height 63
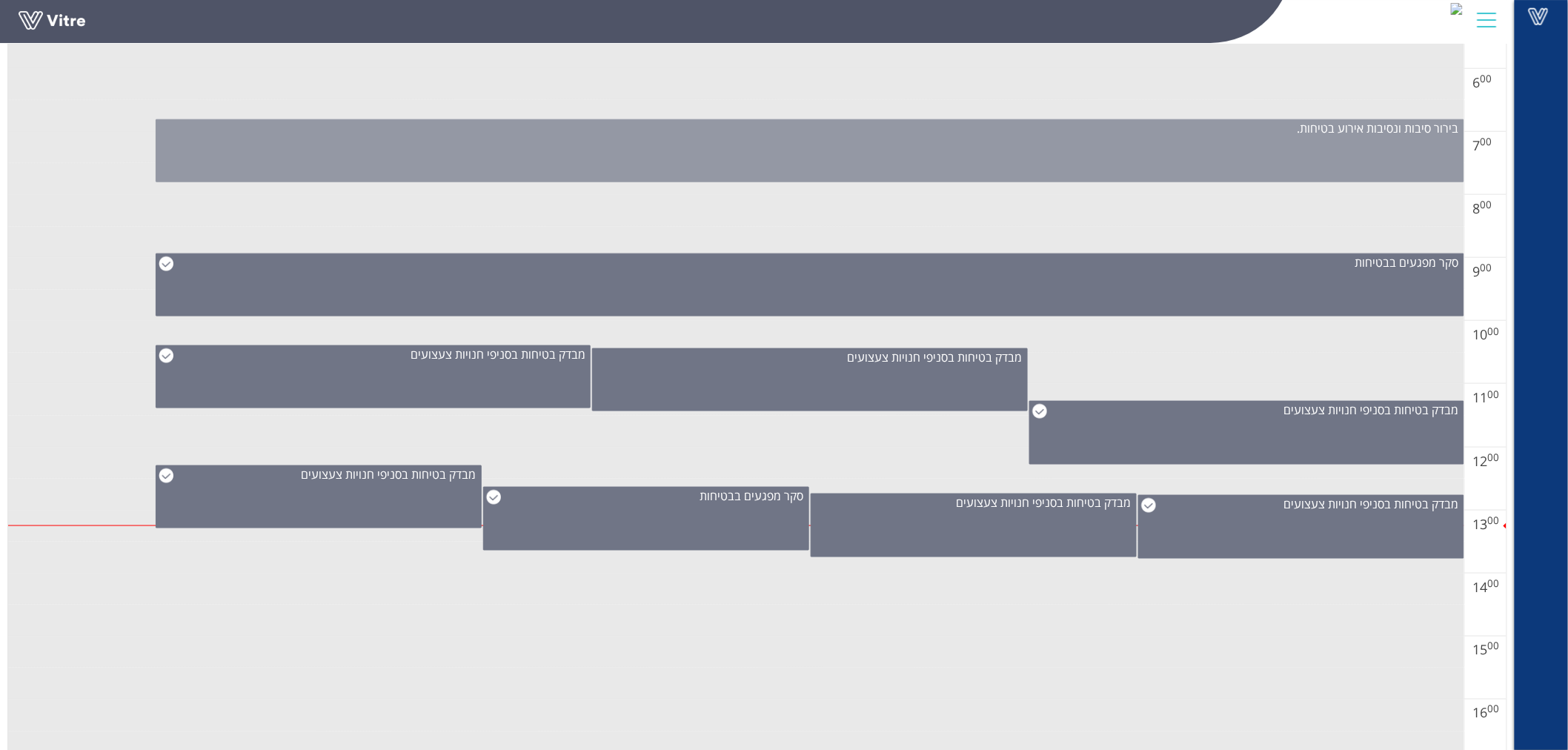
scroll to position [0, 0]
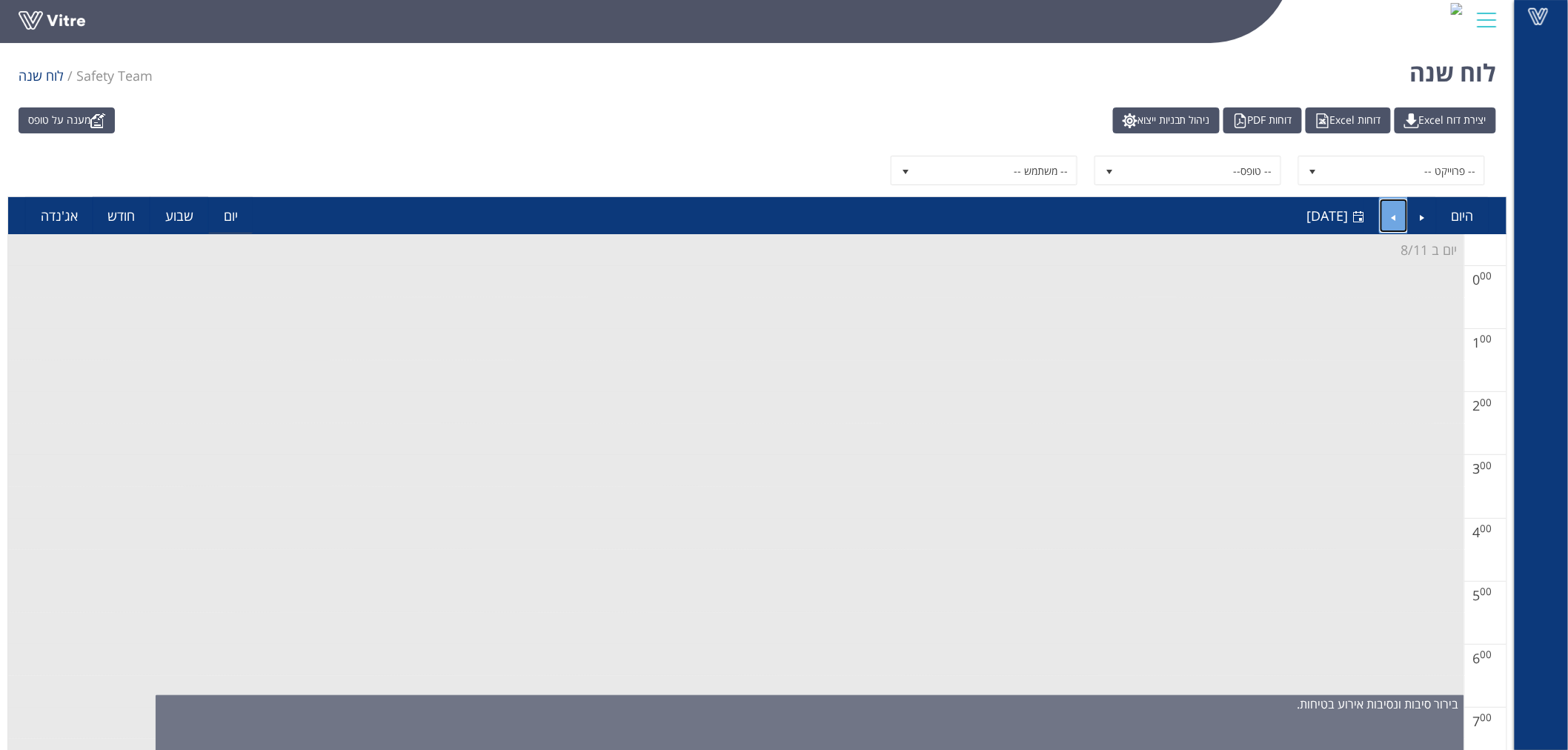
click at [1401, 214] on link "Next" at bounding box center [1394, 216] width 28 height 34
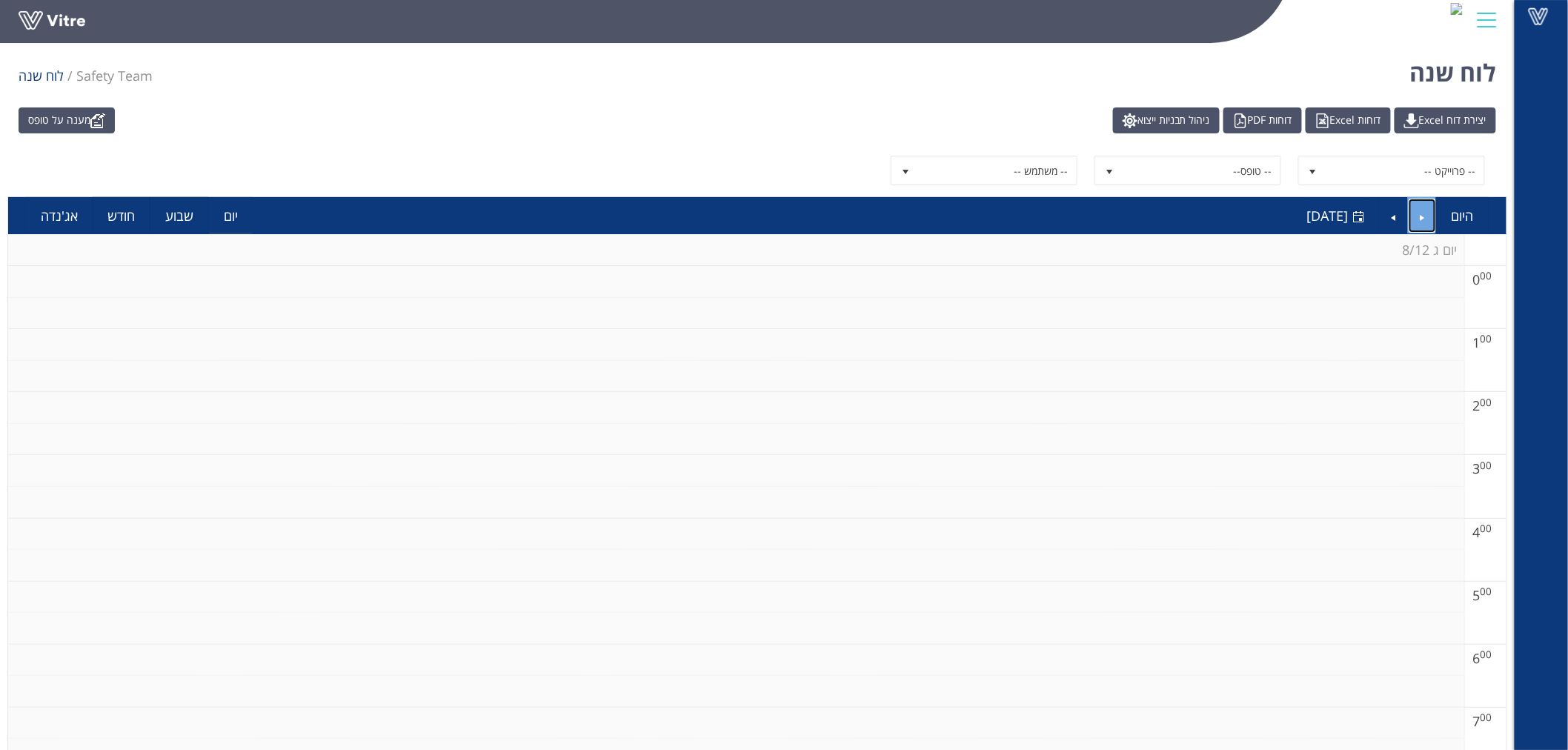
click at [1428, 217] on link "Previous" at bounding box center [1423, 216] width 28 height 34
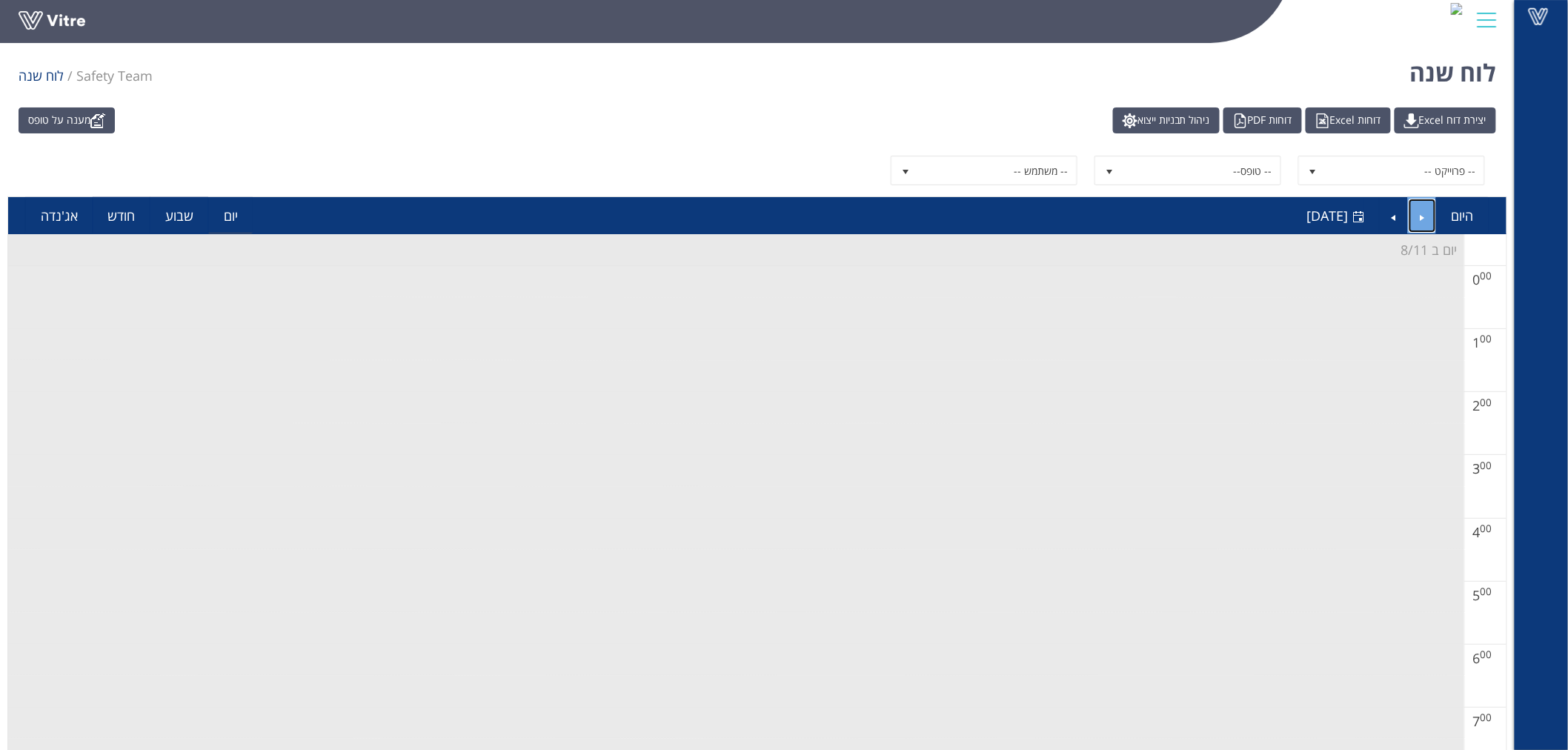
click at [1428, 217] on link "Previous" at bounding box center [1423, 216] width 28 height 34
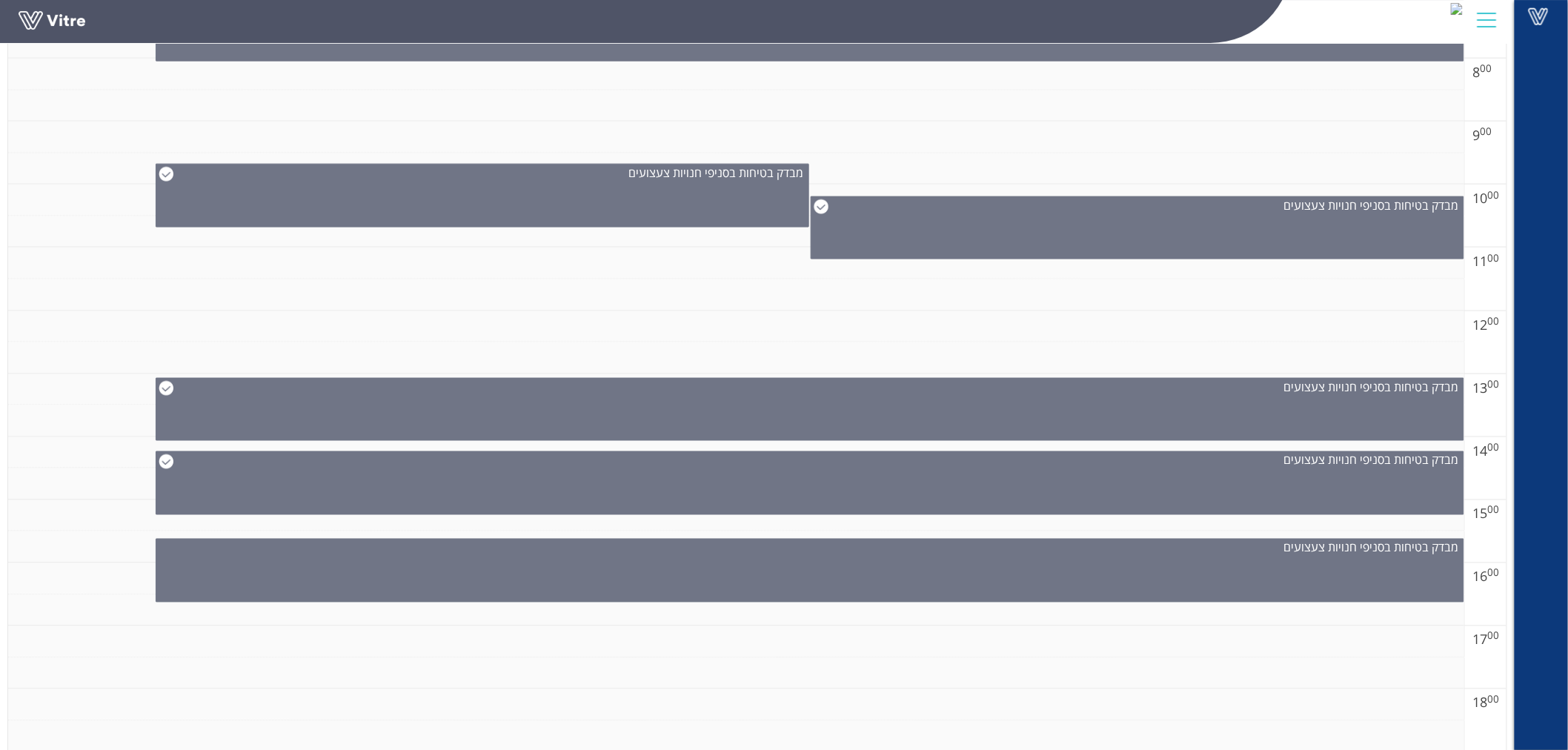
scroll to position [741, 0]
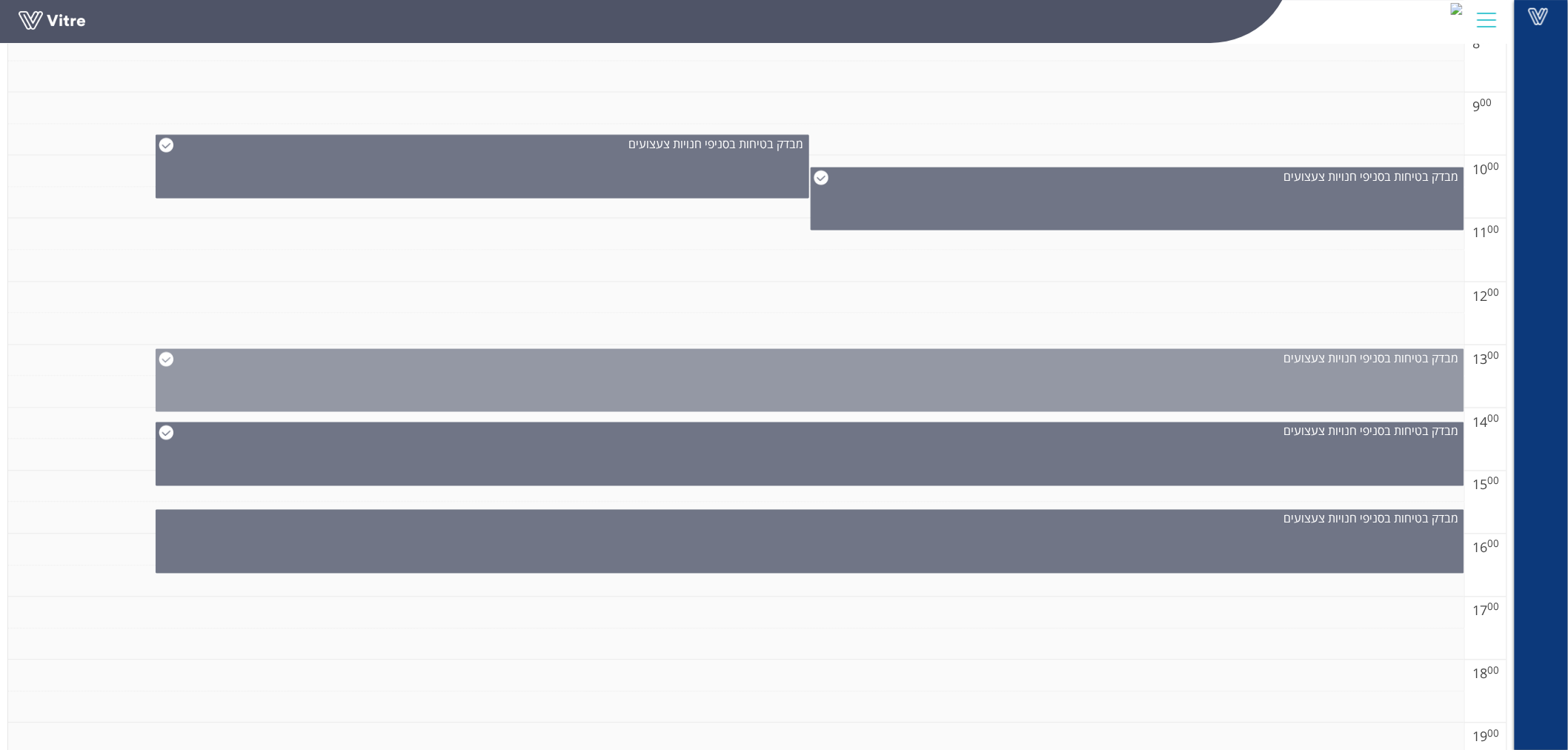
click at [1288, 389] on div "מבדק בטיחות בסניפי חנויות צעצועים" at bounding box center [810, 380] width 1309 height 63
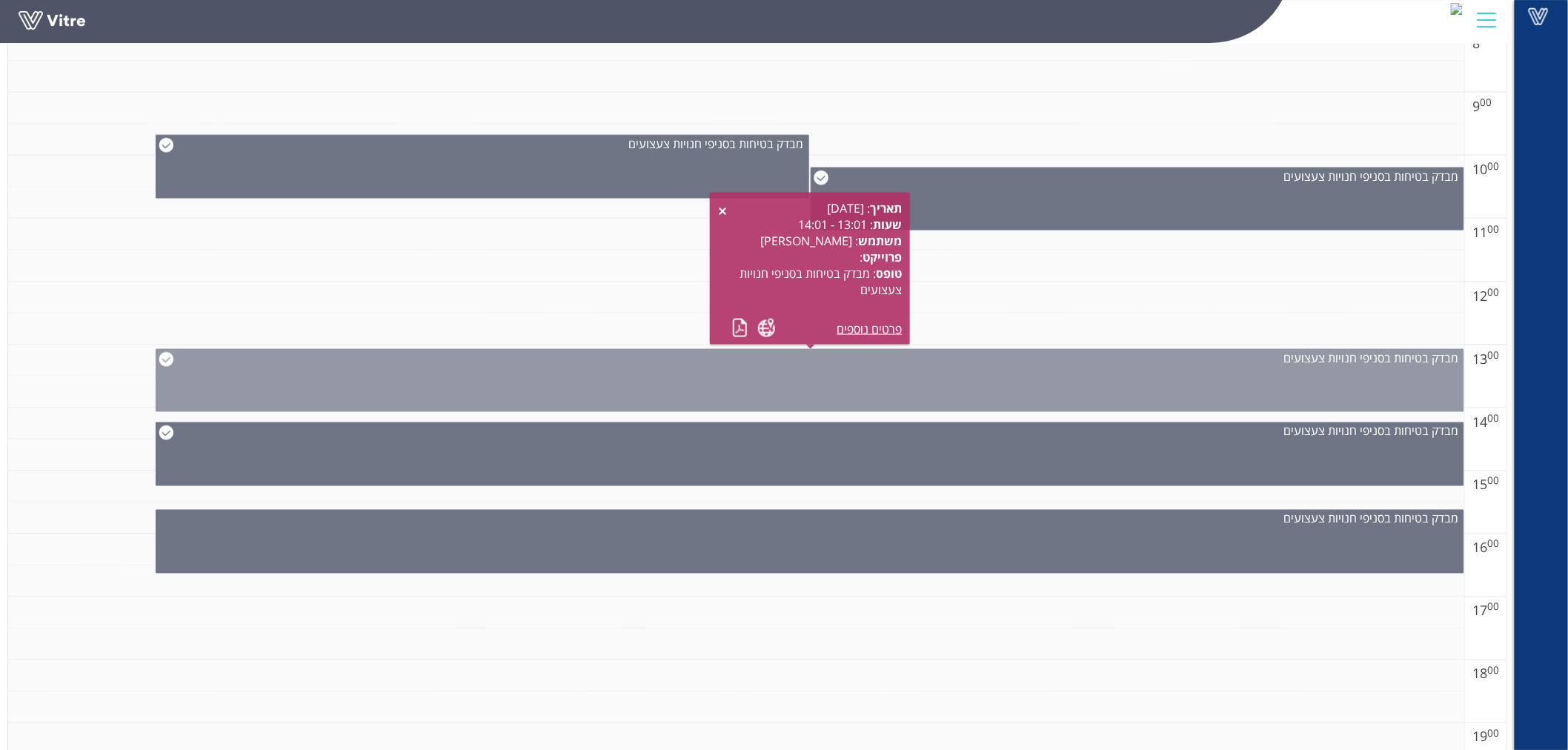
click at [1288, 389] on div "מבדק בטיחות בסניפי חנויות צעצועים" at bounding box center [810, 380] width 1309 height 63
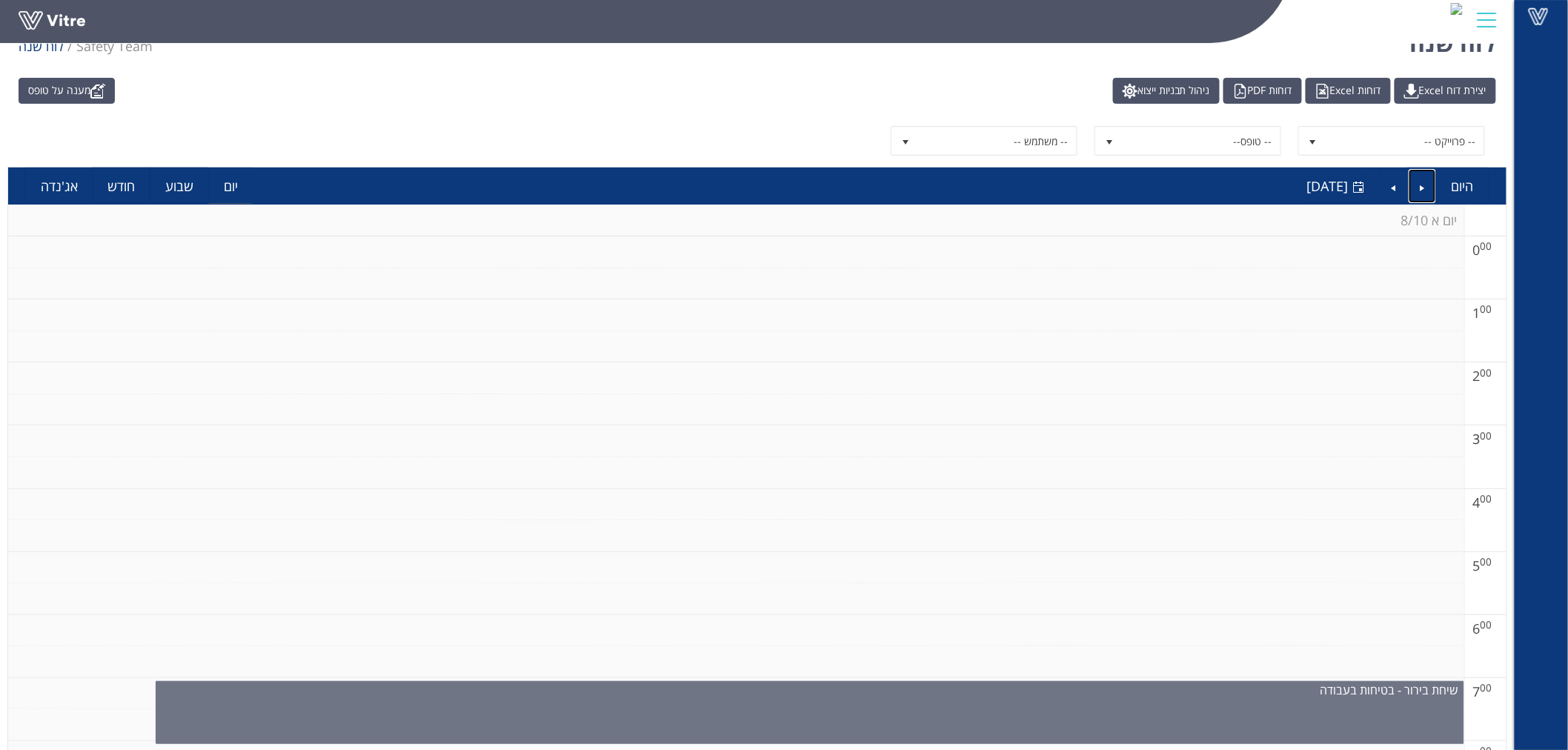
scroll to position [0, 0]
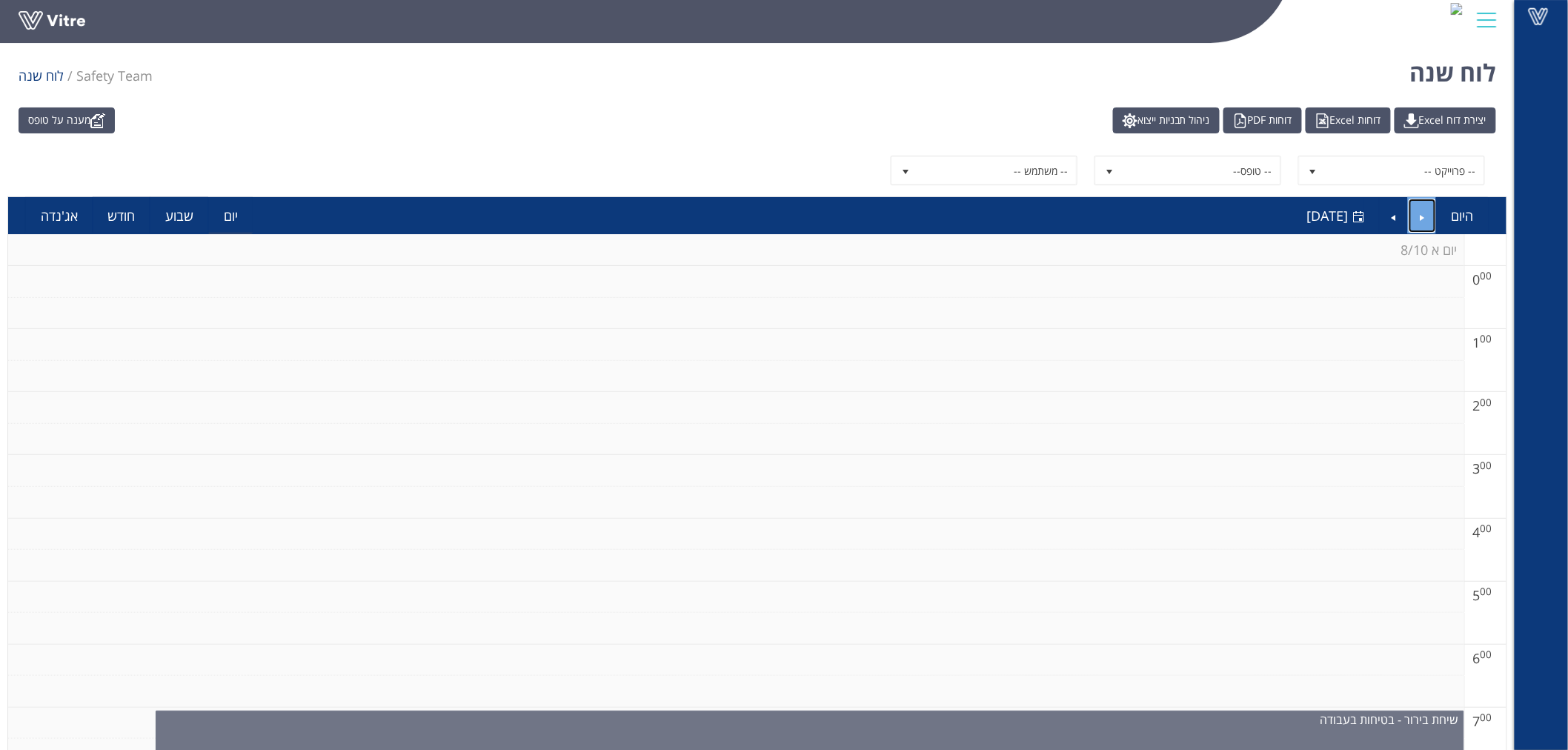
click at [1427, 219] on link "Previous" at bounding box center [1423, 216] width 28 height 34
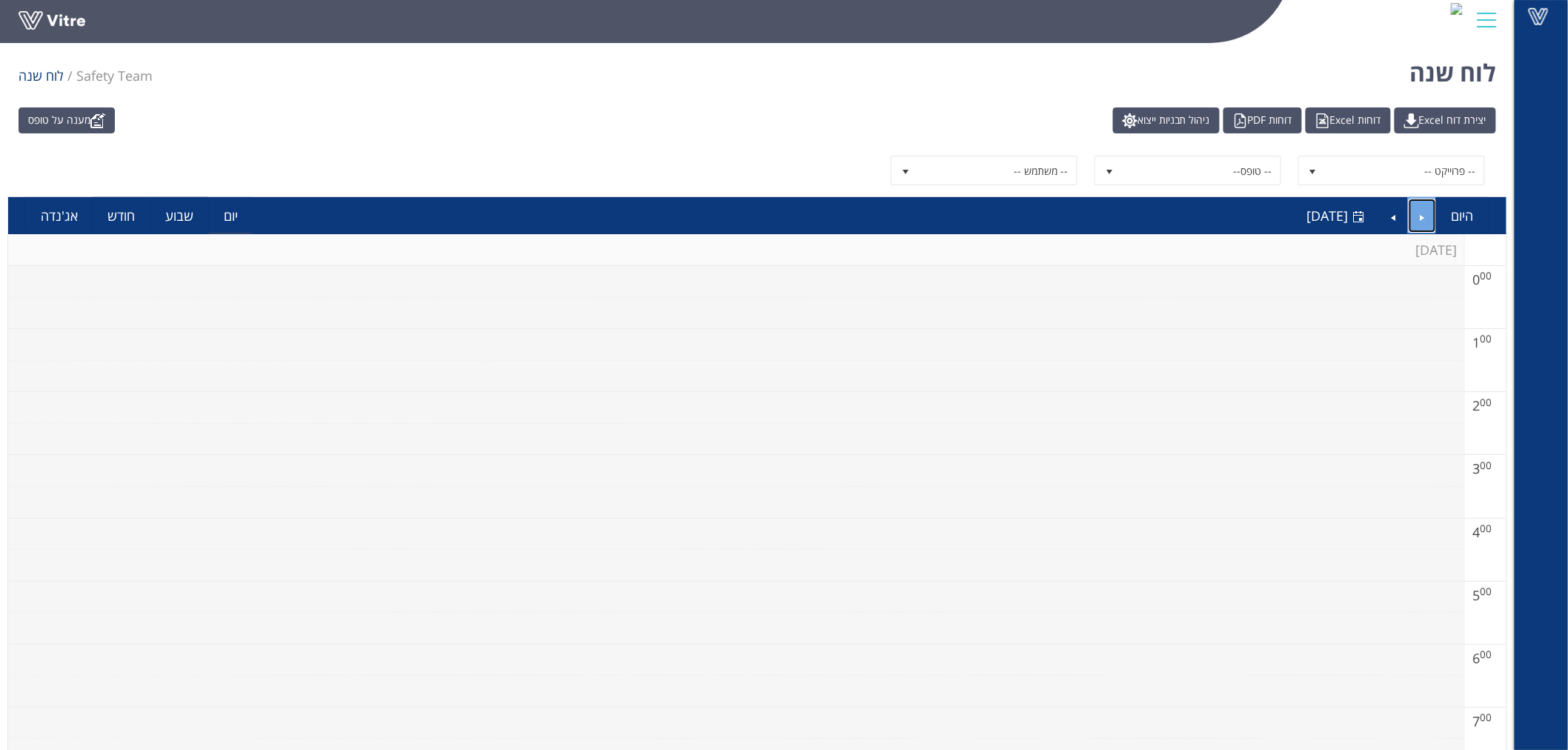
click at [1427, 219] on link "Previous" at bounding box center [1423, 216] width 28 height 34
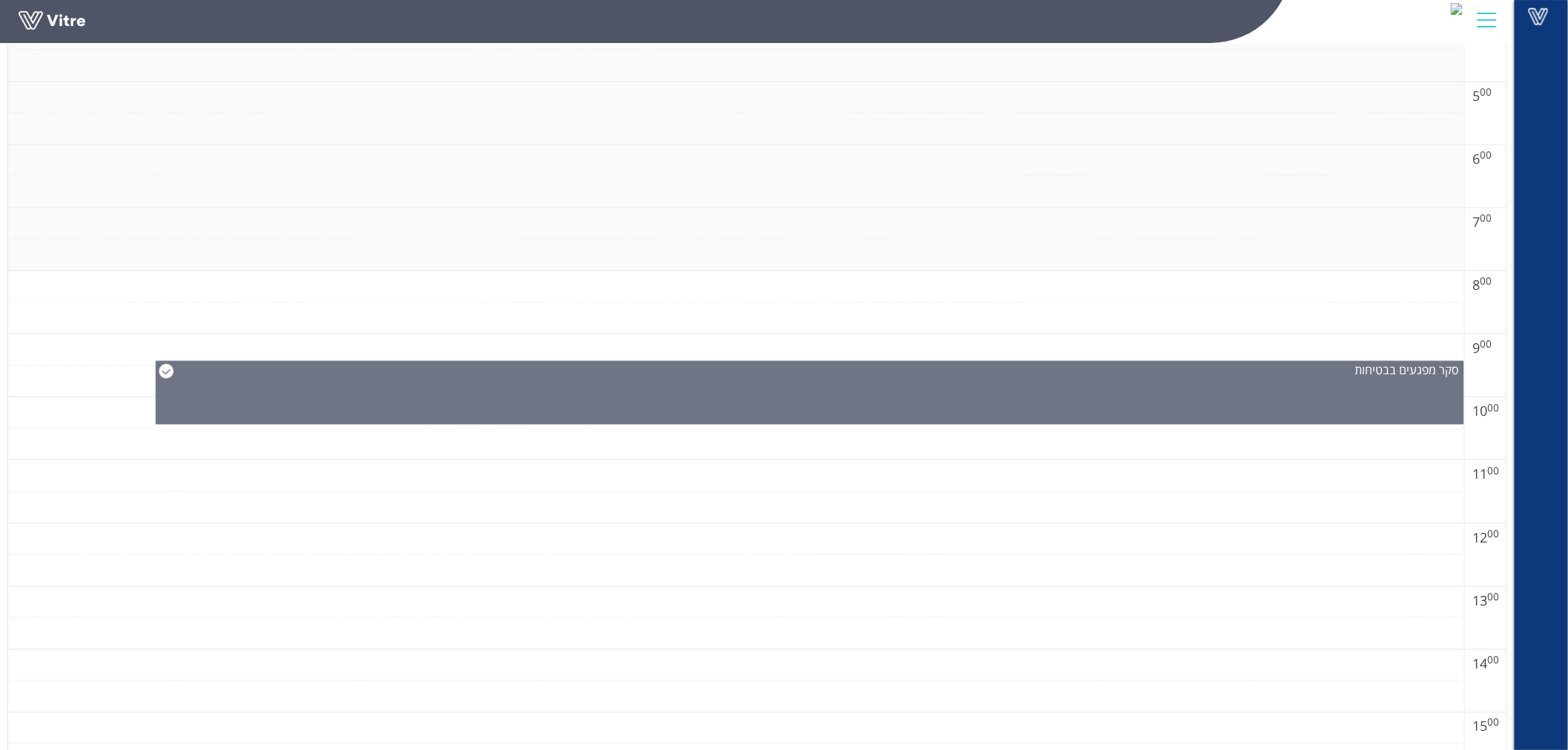
scroll to position [411, 0]
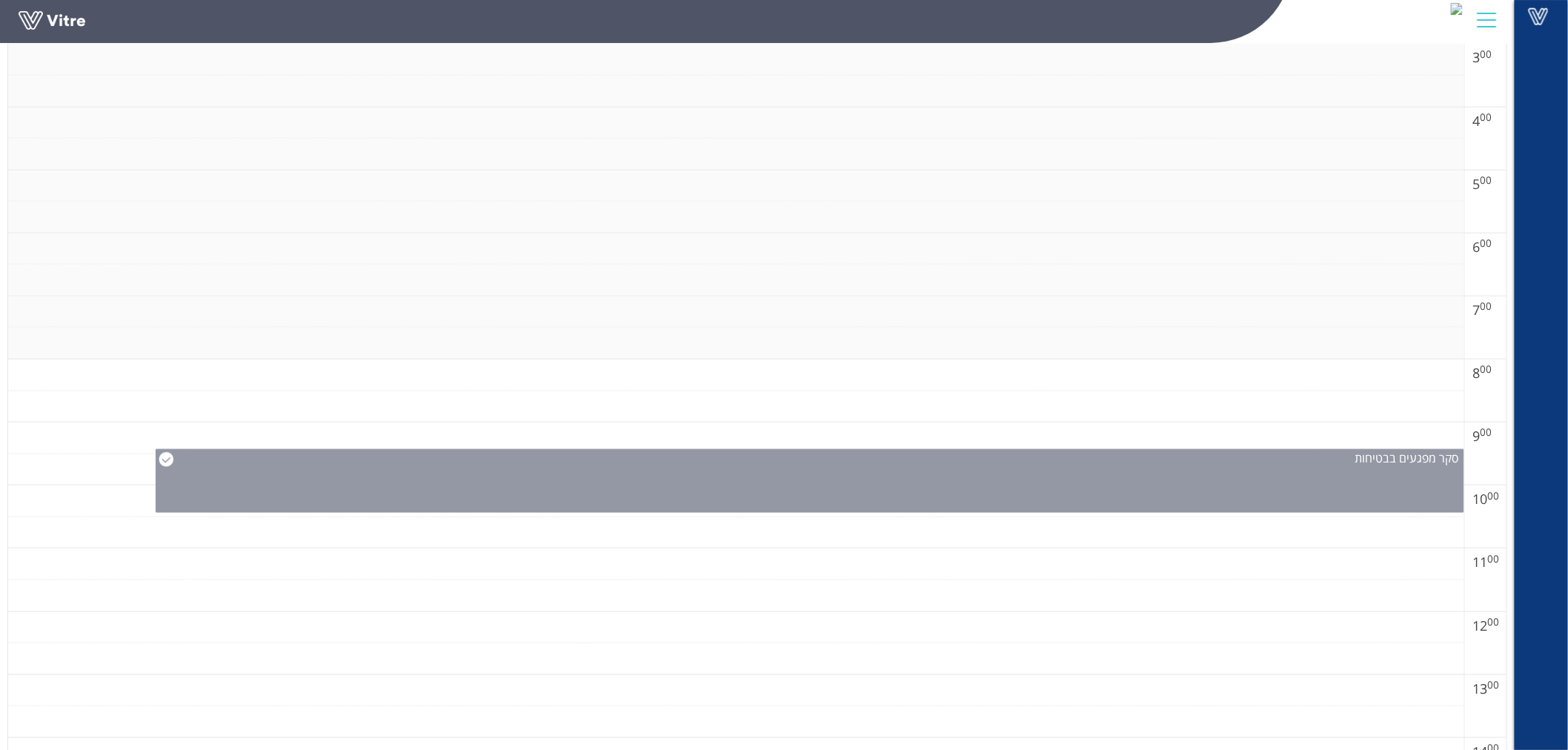
click at [1327, 480] on div "סקר מפגעים בבטיחות" at bounding box center [810, 481] width 1309 height 64
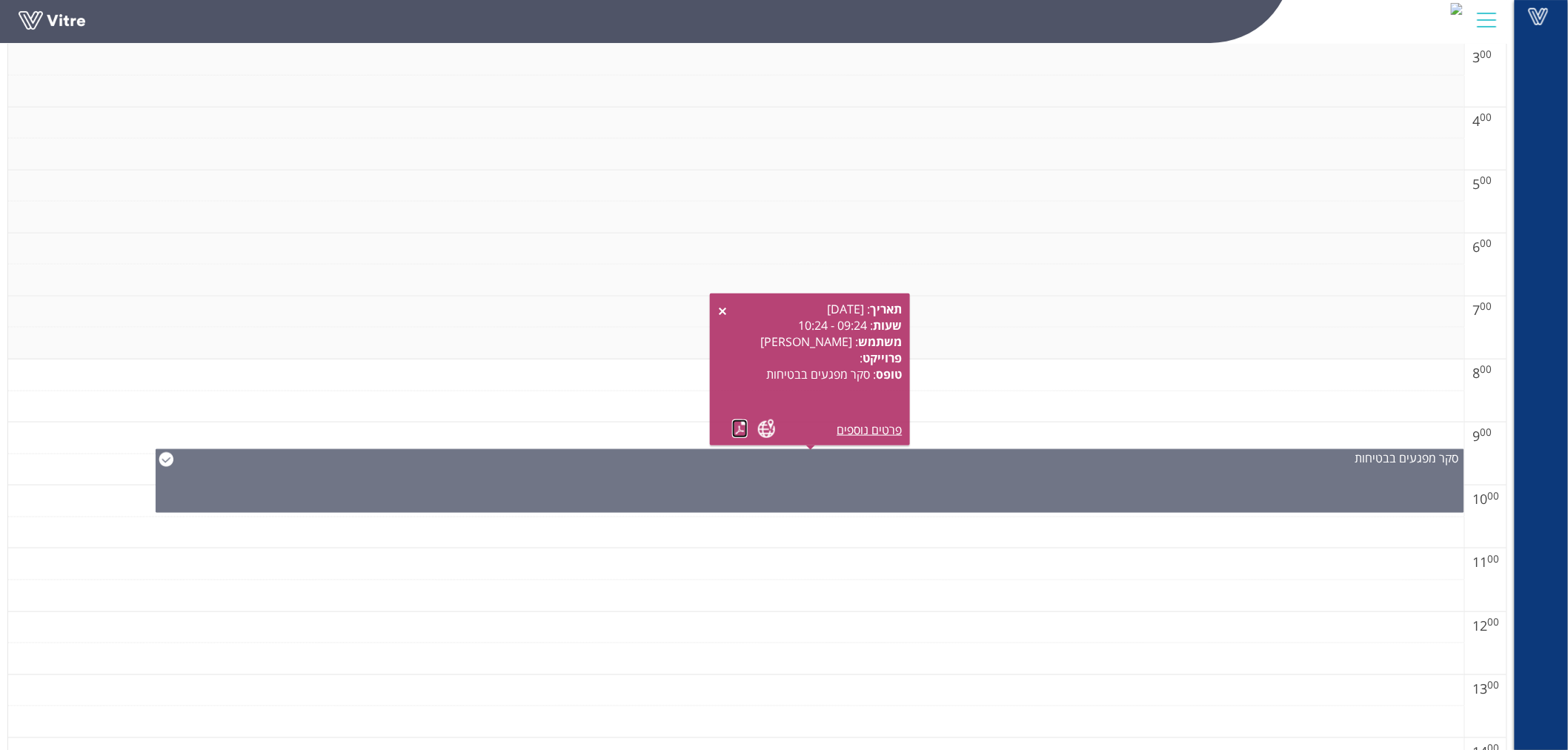
click at [737, 429] on link at bounding box center [740, 428] width 16 height 19
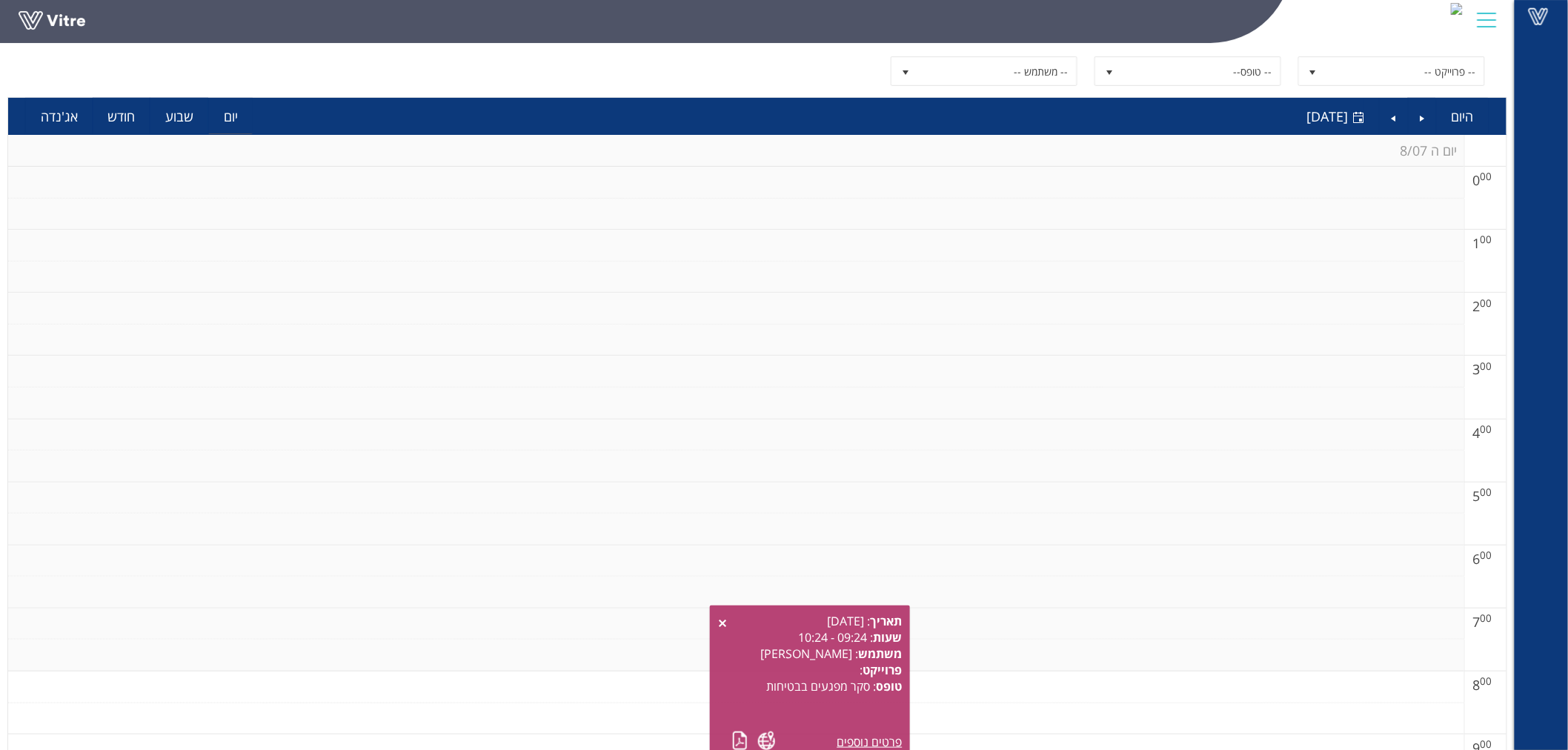
scroll to position [0, 0]
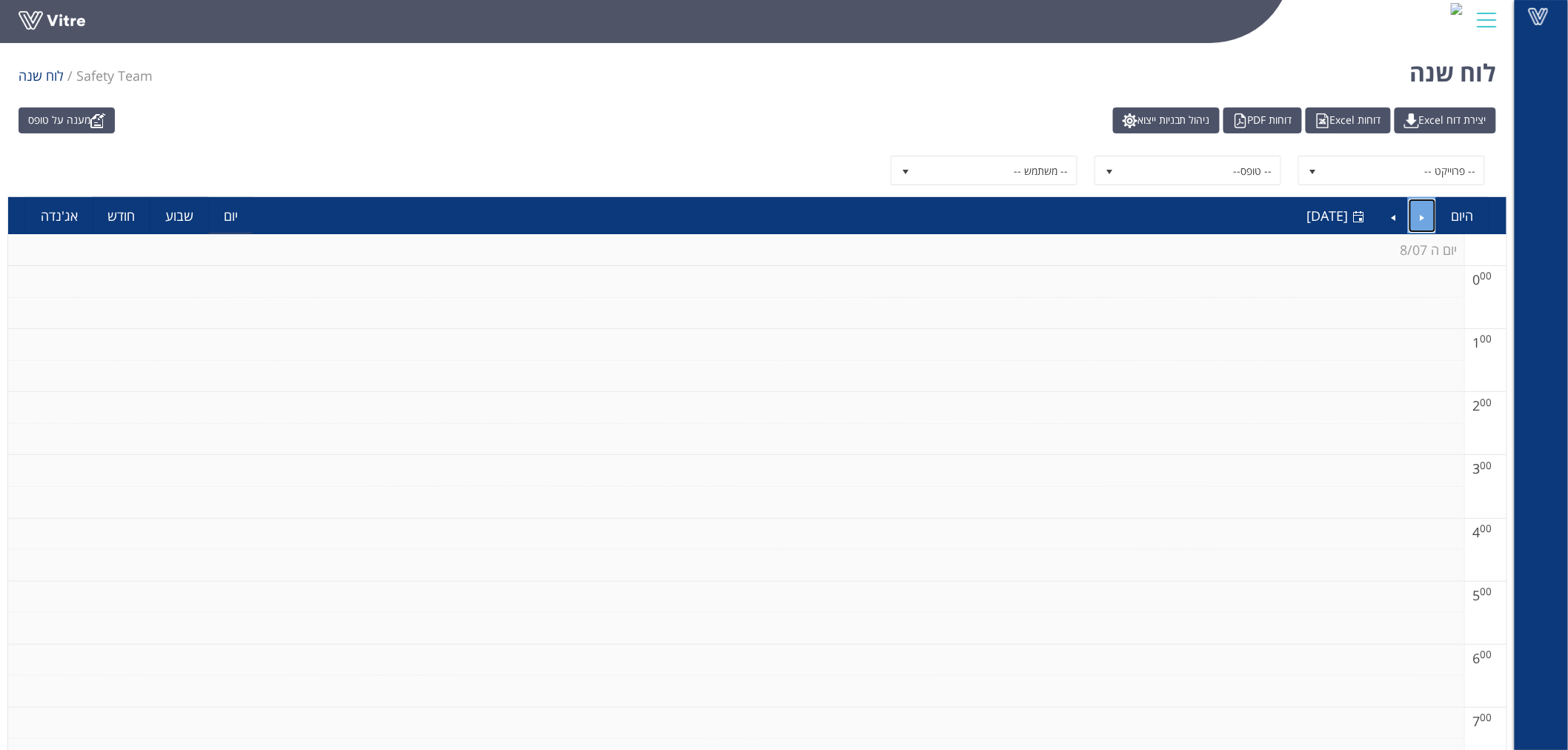
click at [1419, 219] on link "Previous" at bounding box center [1423, 216] width 28 height 34
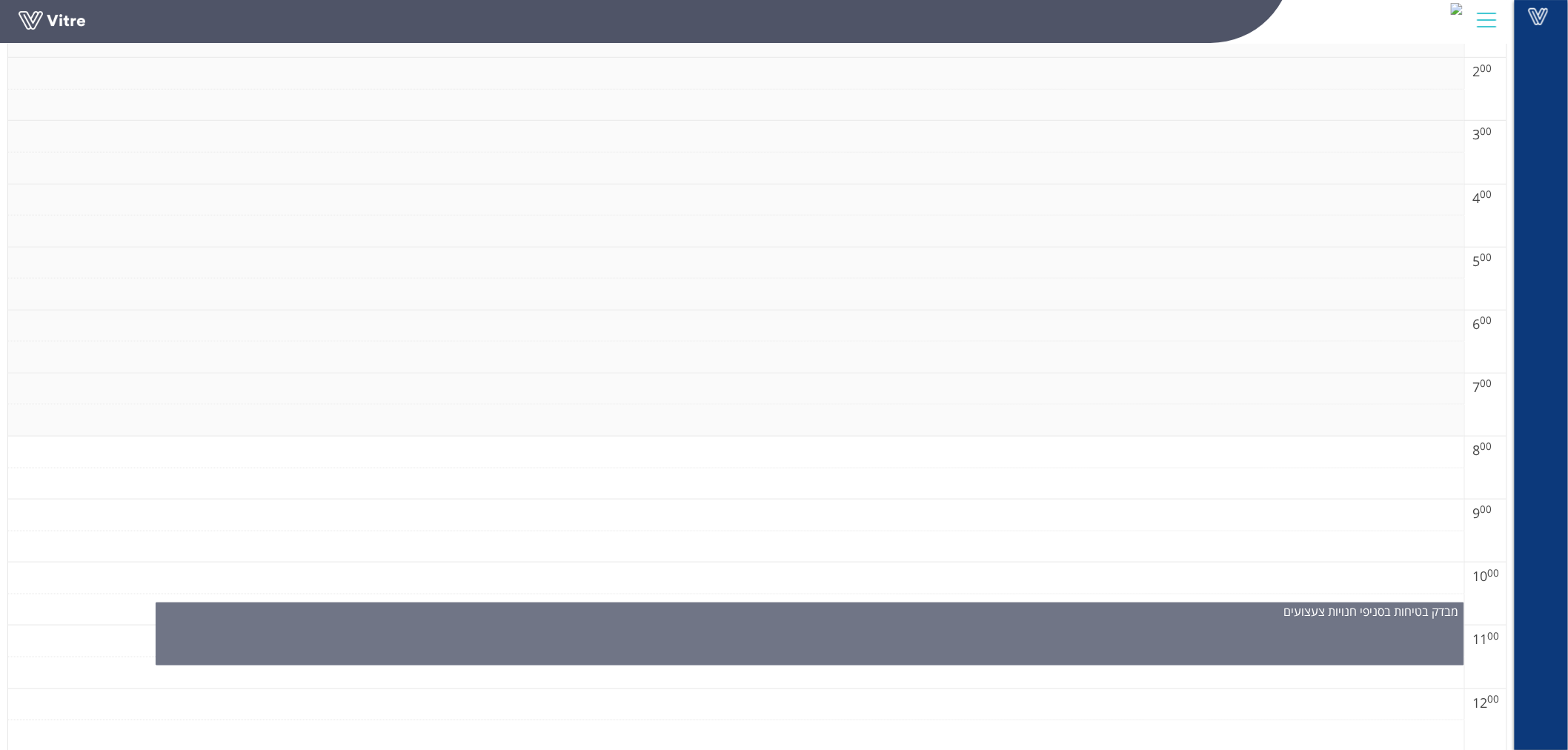
scroll to position [82, 0]
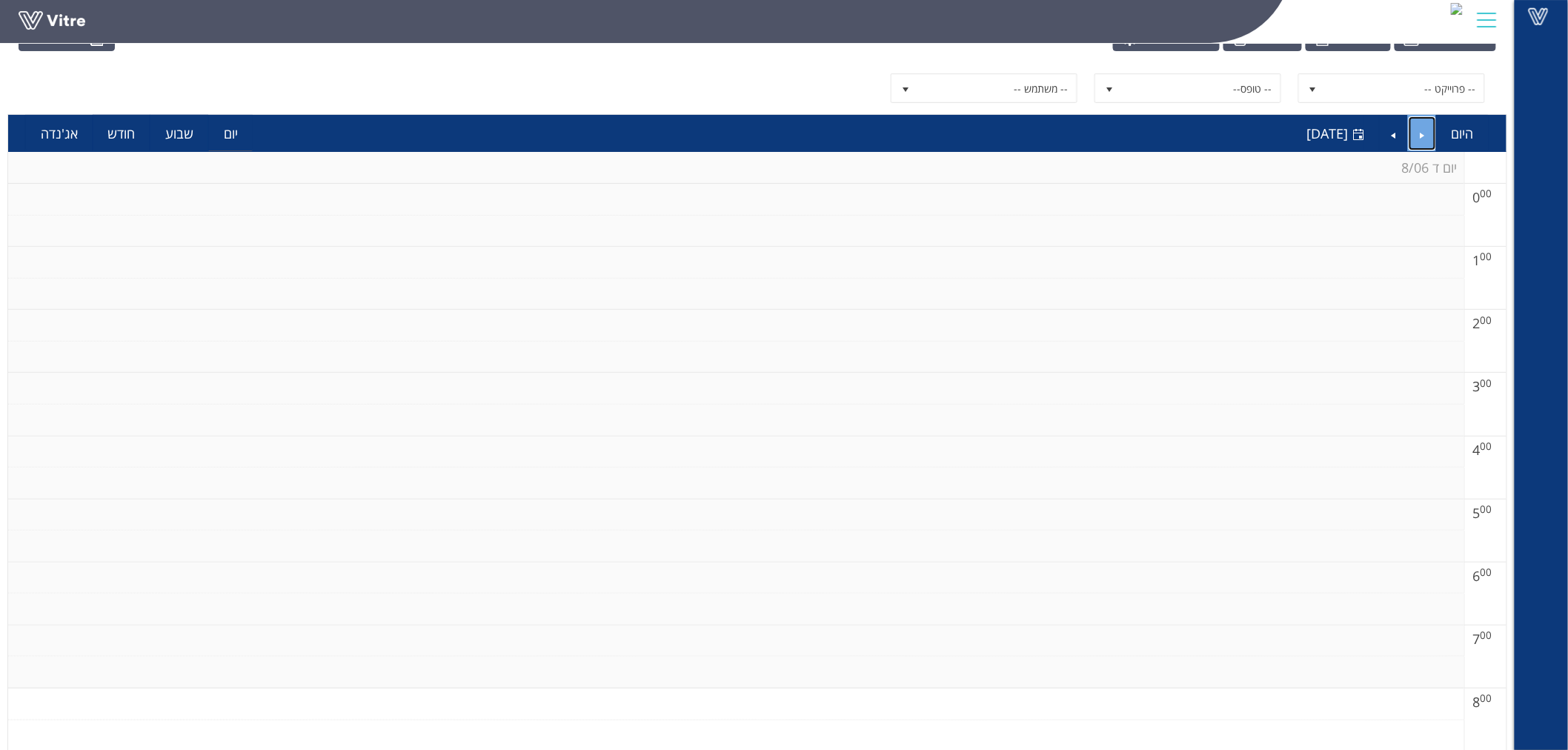
click at [1431, 138] on link "Previous" at bounding box center [1423, 134] width 28 height 34
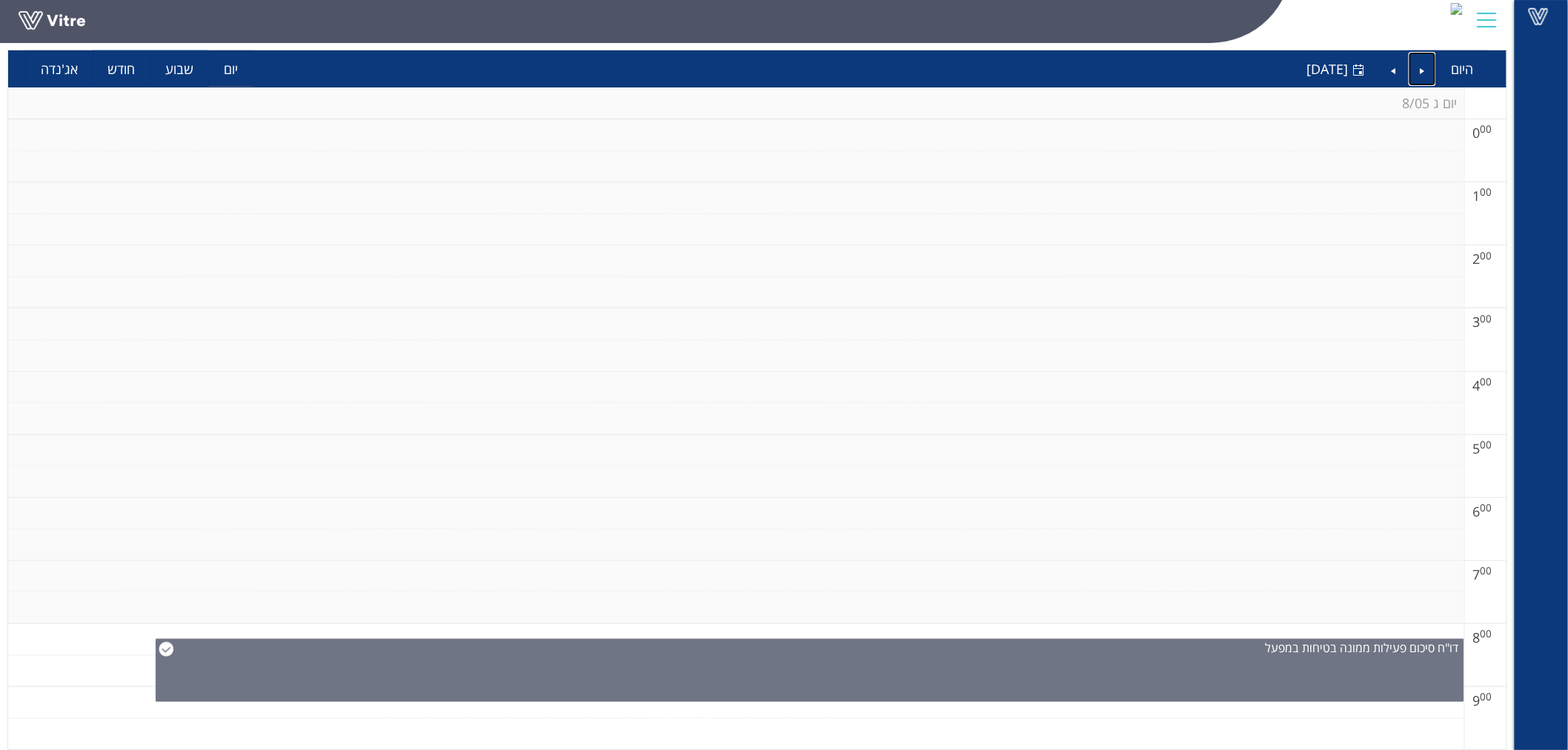
scroll to position [411, 0]
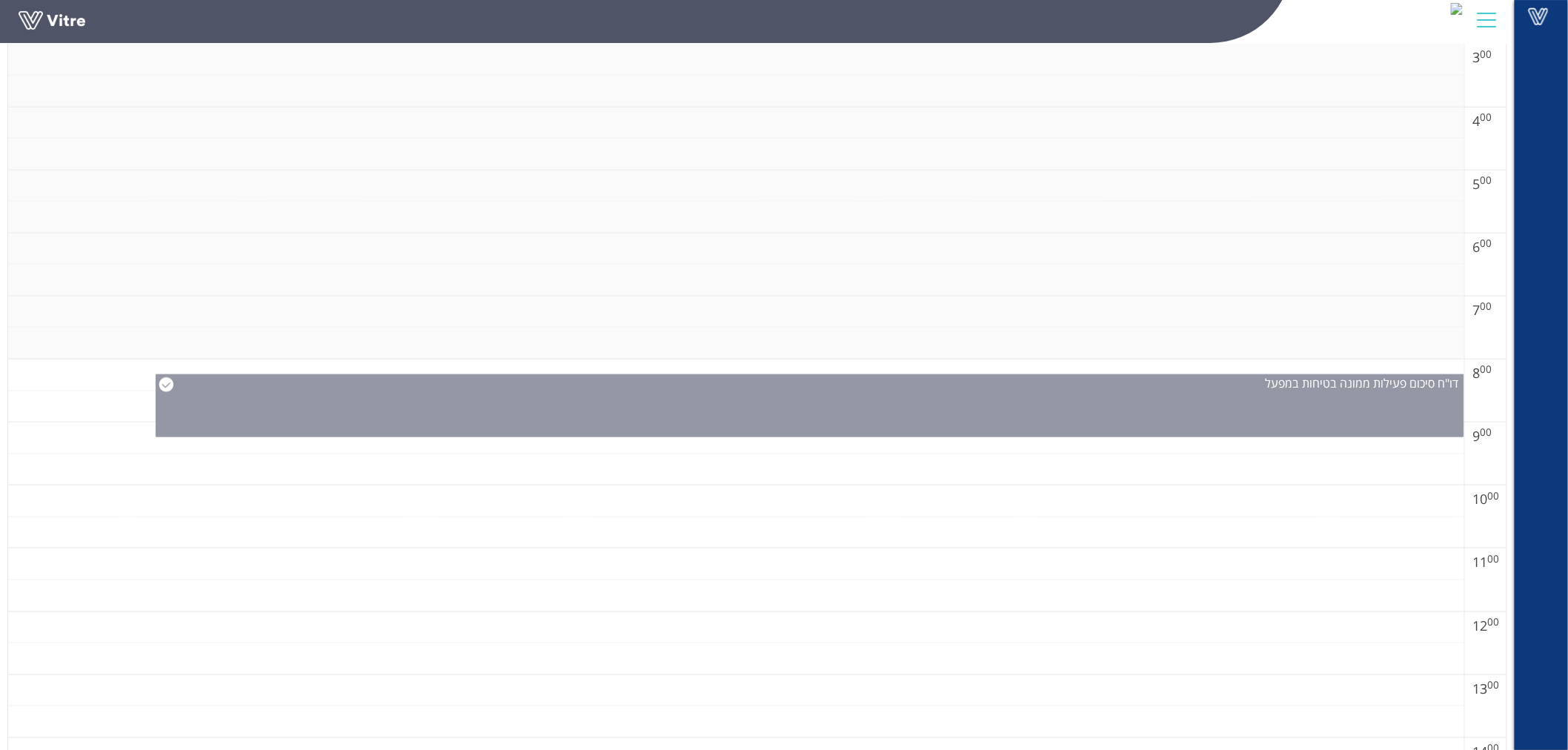
click at [1322, 398] on div "דו"ח סיכום פעילות ממונה בטיחות במפעל" at bounding box center [810, 405] width 1309 height 63
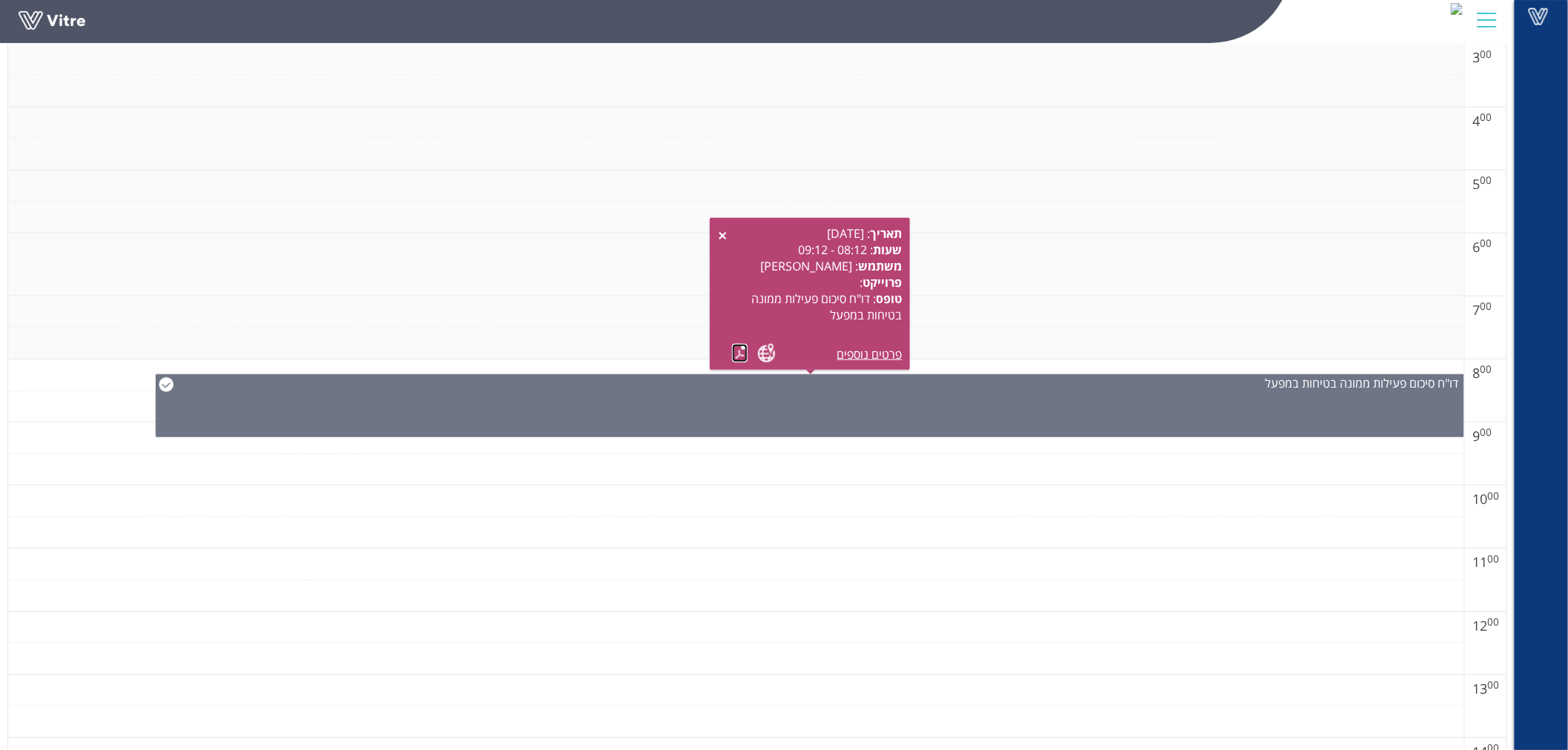
click at [738, 353] on link at bounding box center [740, 353] width 16 height 19
